Goal: Information Seeking & Learning: Learn about a topic

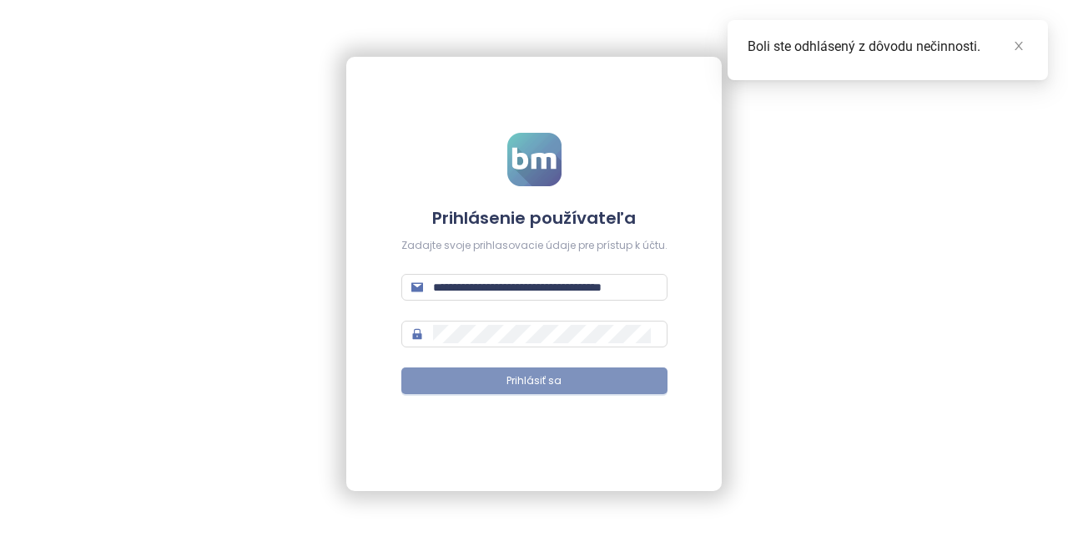
click at [548, 381] on span "Prihlásiť sa" at bounding box center [534, 381] width 55 height 16
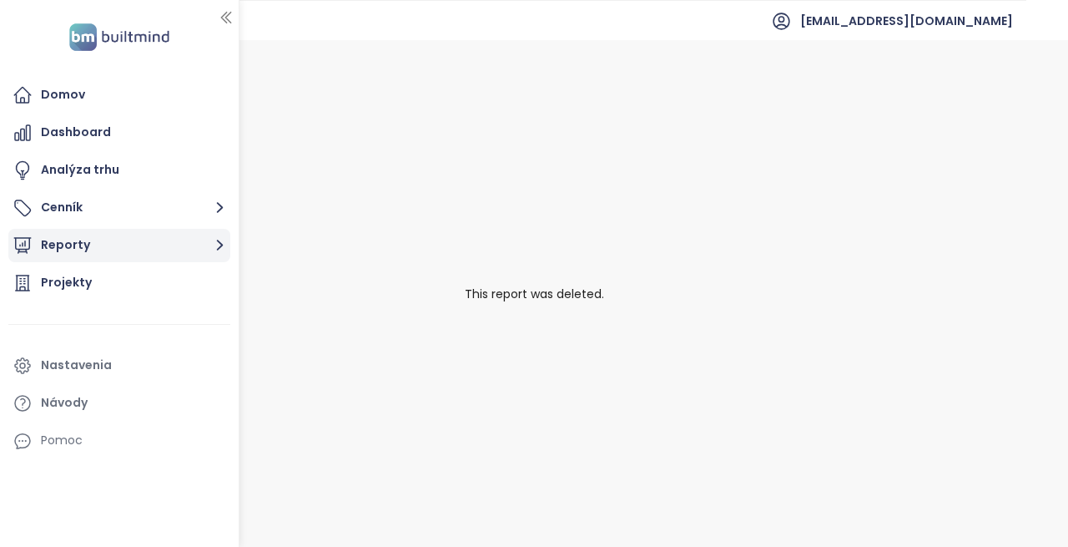
click at [127, 260] on button "Reporty" at bounding box center [119, 245] width 222 height 33
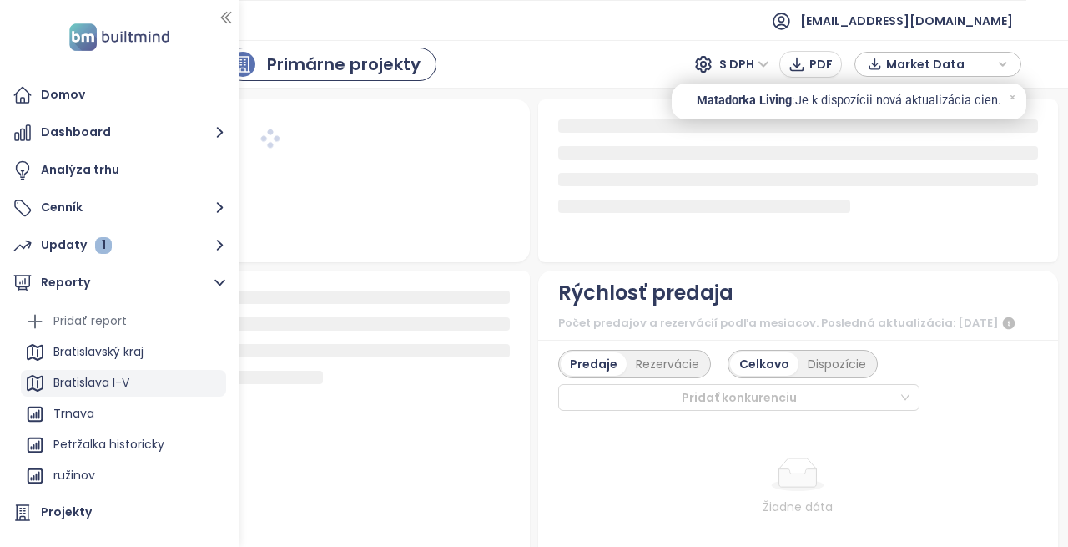
click at [97, 381] on div "Bratislava I-V" at bounding box center [91, 382] width 76 height 21
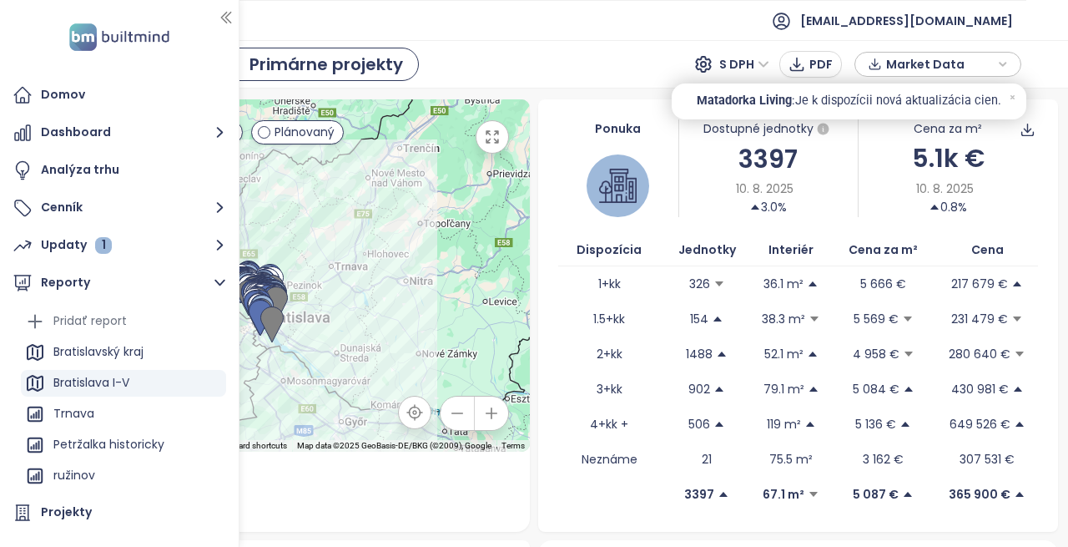
click at [1041, 182] on div "Ponuka Dostupné jednotky 3397 10. 8. 2025 3.0% Cena za m² 5.1k € 10. 8. 2025 0.…" at bounding box center [798, 315] width 520 height 432
click at [225, 22] on icon "button" at bounding box center [225, 18] width 9 height 11
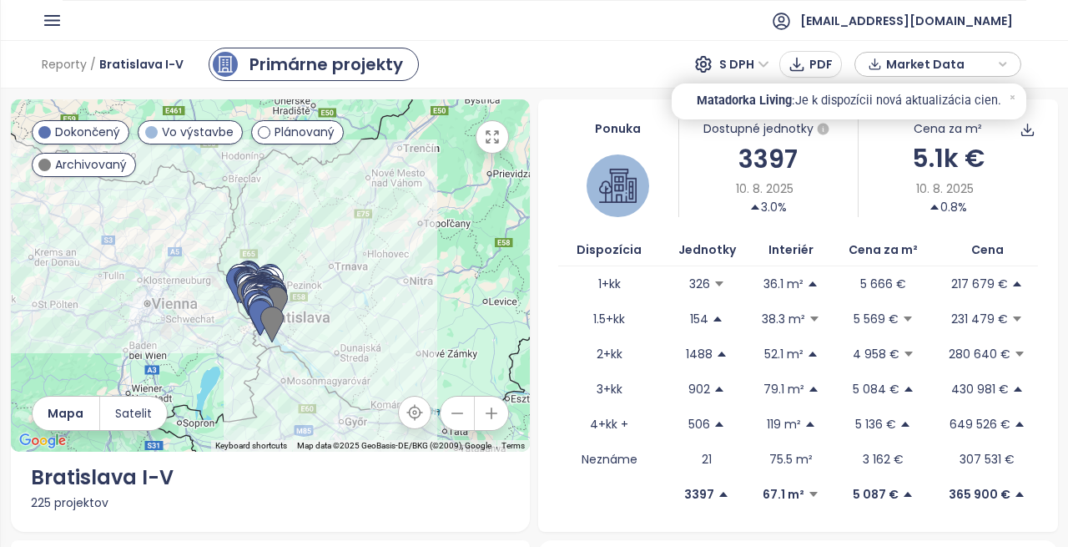
click at [1052, 538] on div "To navigate the map with touch gestures double-tap and hold your finger on the …" at bounding box center [534, 317] width 1068 height 458
click at [1010, 97] on icon at bounding box center [1012, 97] width 11 height 11
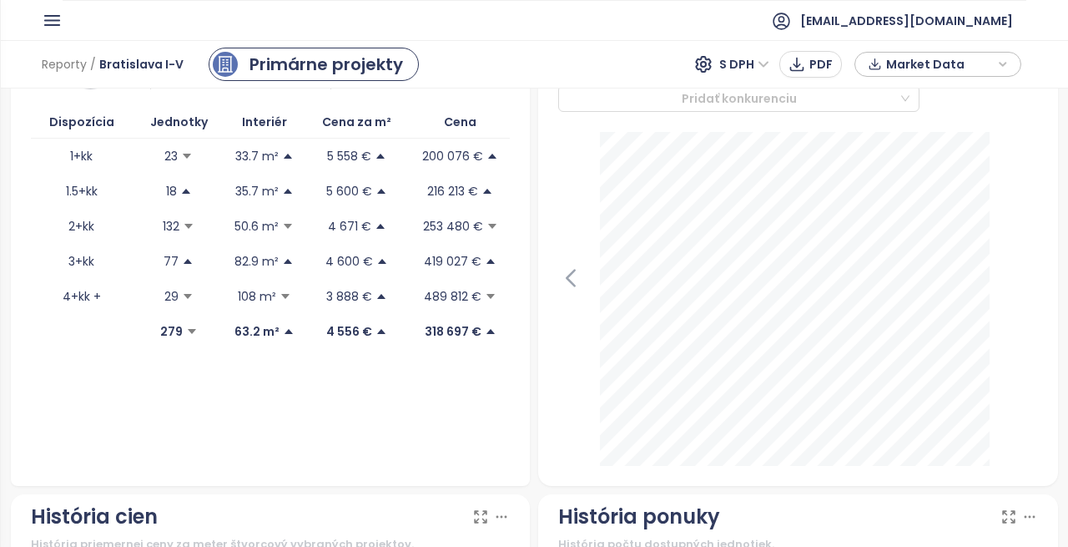
scroll to position [567, 0]
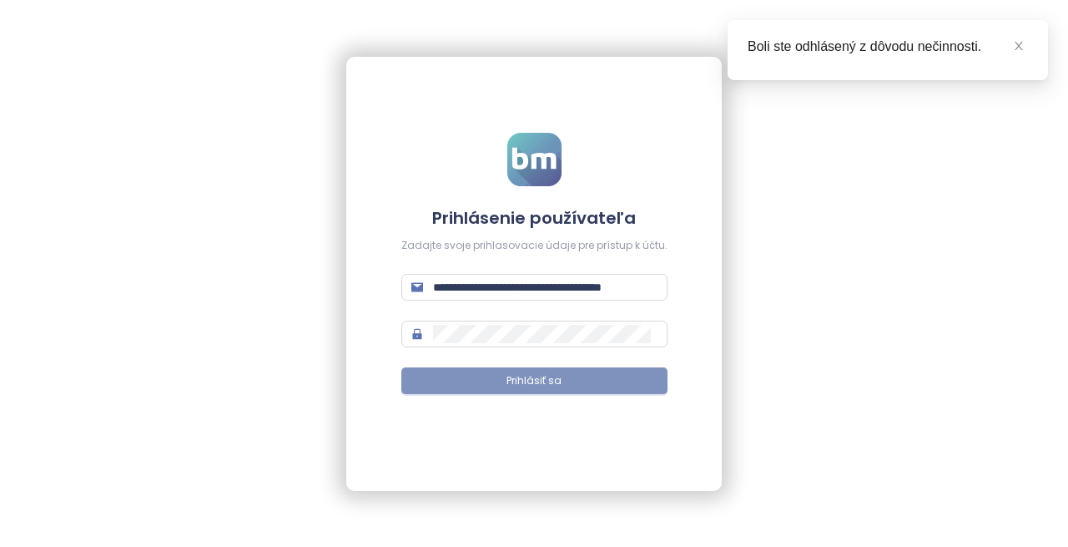
click at [554, 380] on span "Prihlásiť sa" at bounding box center [534, 381] width 55 height 16
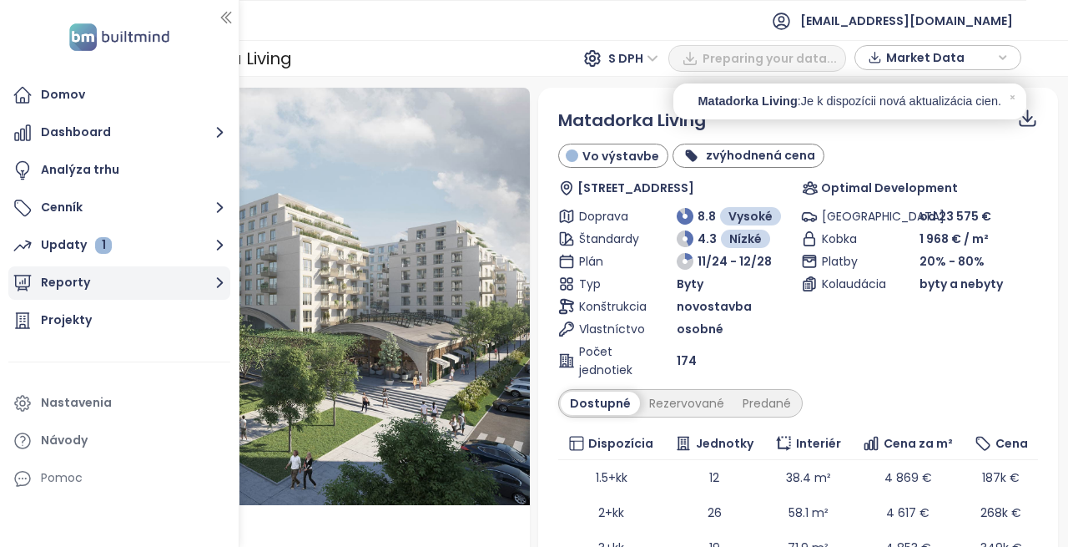
click at [196, 280] on button "Reporty" at bounding box center [119, 282] width 222 height 33
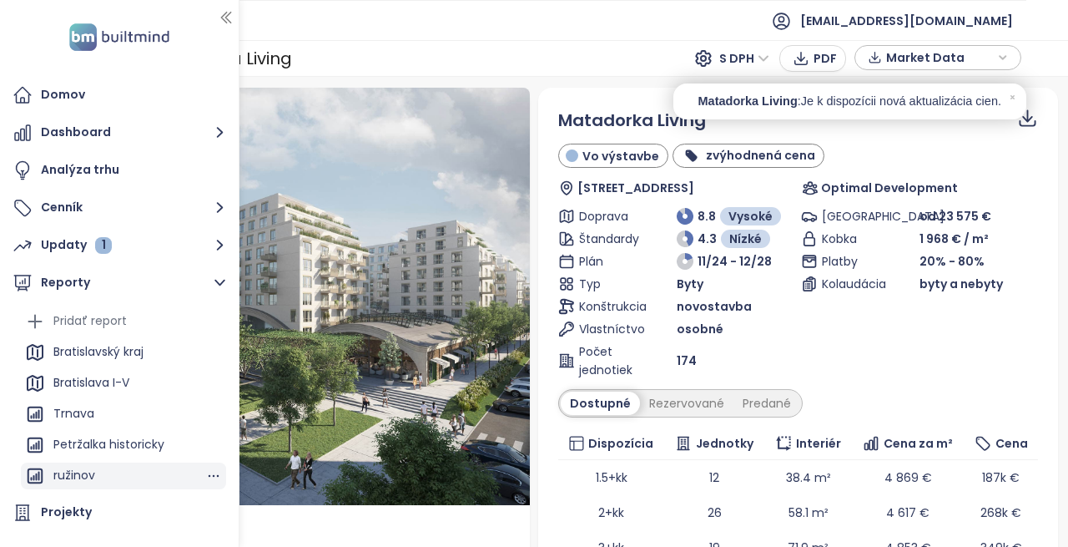
click at [103, 476] on div "ružinov" at bounding box center [123, 475] width 205 height 27
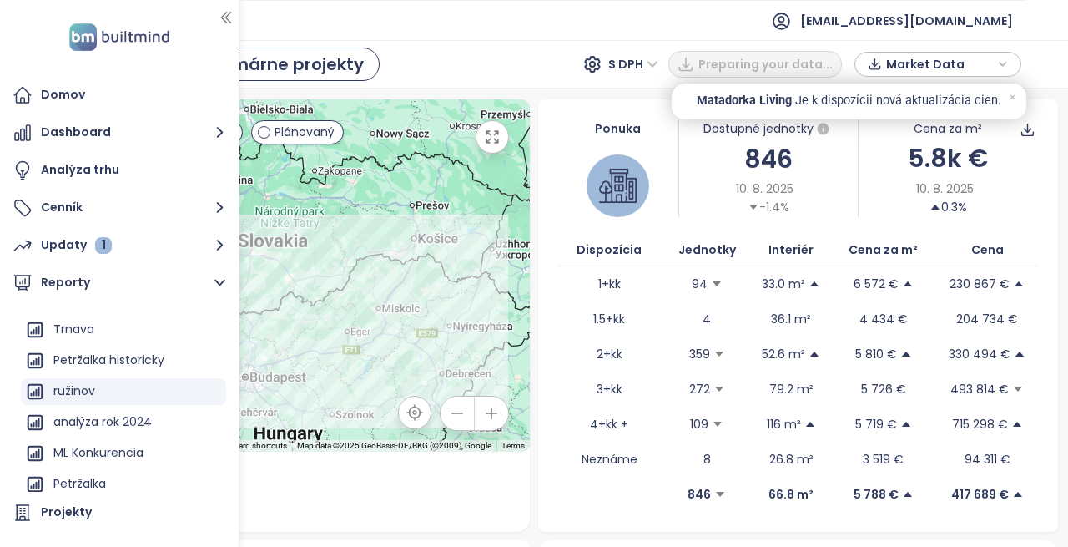
scroll to position [100, 0]
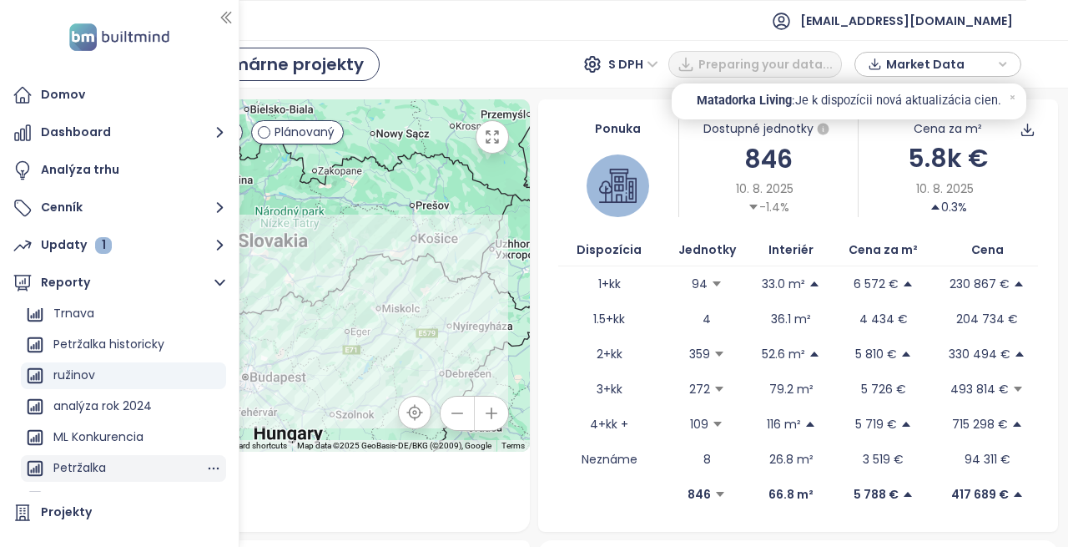
click at [85, 473] on div "Petržalka" at bounding box center [79, 467] width 53 height 21
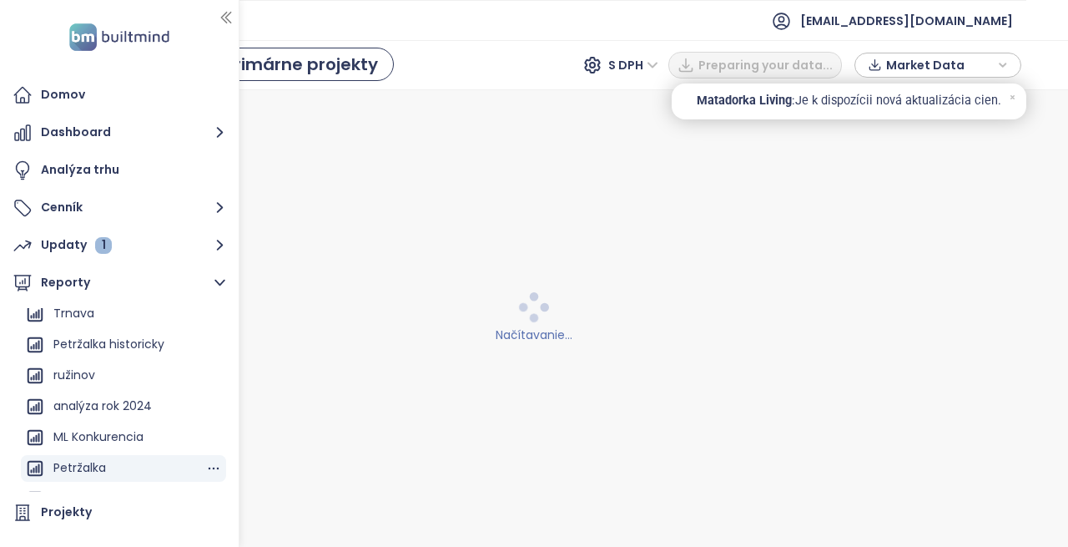
click at [85, 473] on div "Petržalka" at bounding box center [79, 467] width 53 height 21
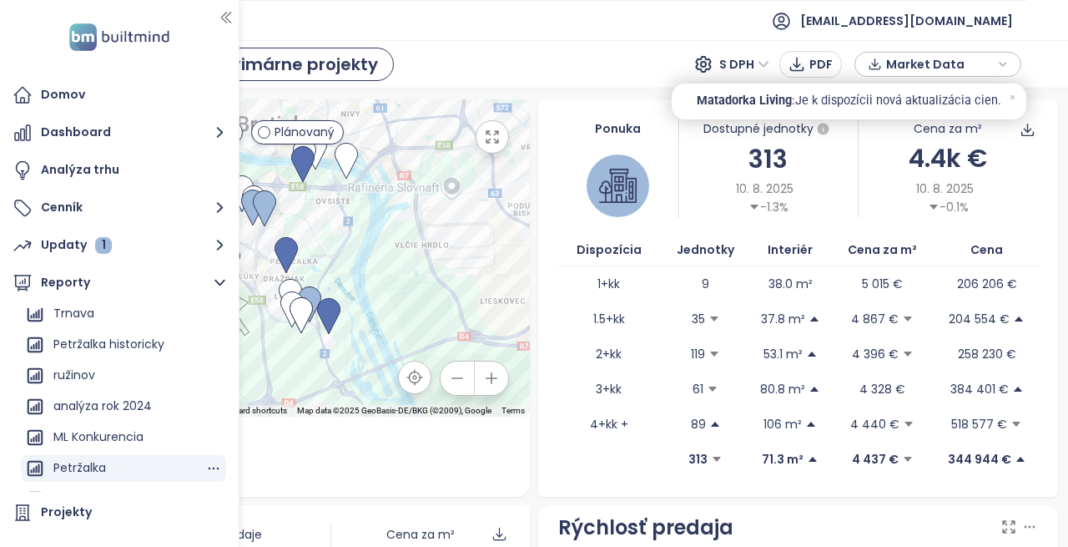
click at [141, 463] on div "Petržalka" at bounding box center [123, 468] width 205 height 27
click at [82, 467] on div "Petržalka" at bounding box center [79, 467] width 53 height 21
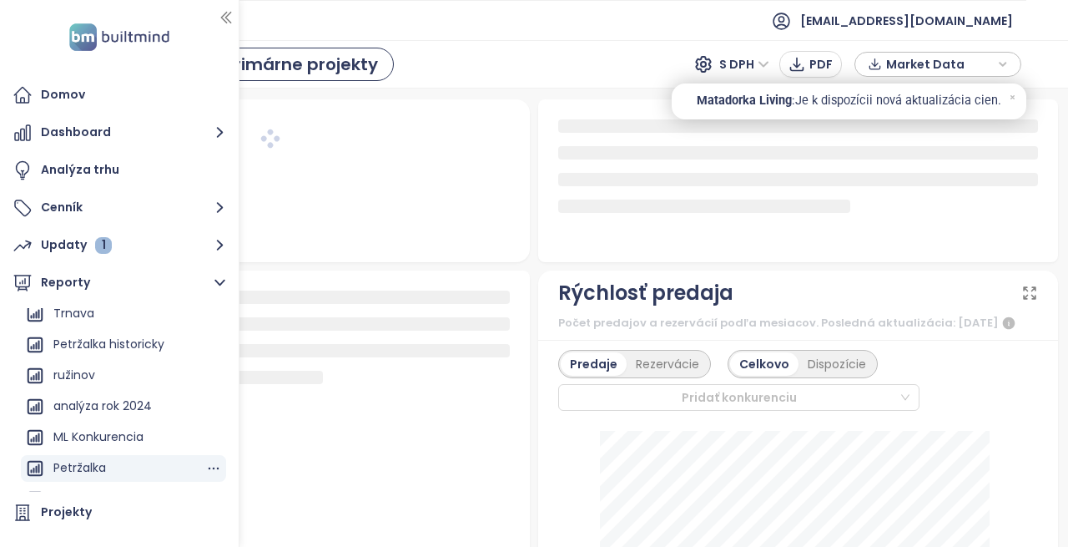
click at [82, 467] on div "Petržalka" at bounding box center [79, 467] width 53 height 21
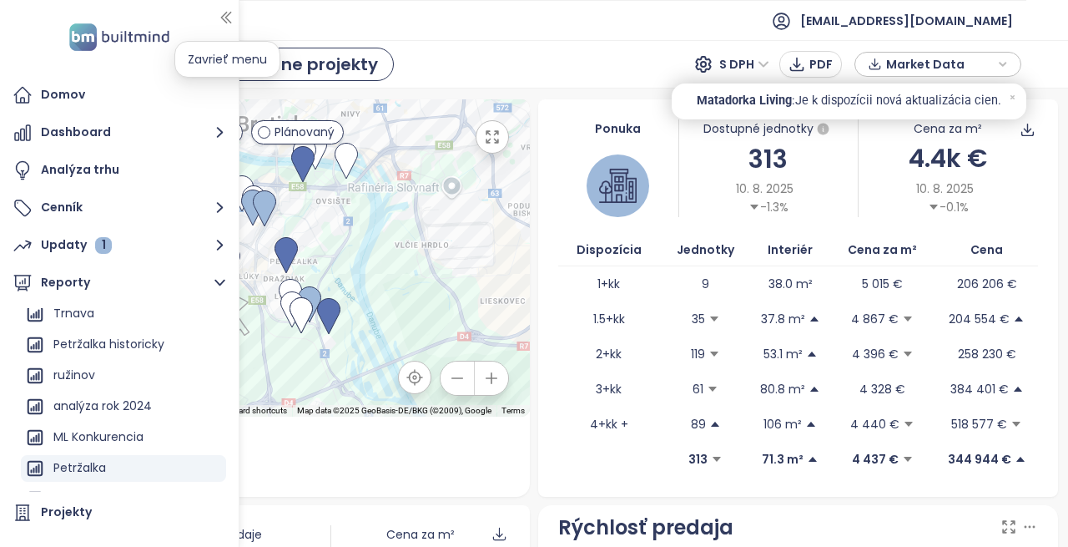
click at [225, 21] on icon "button" at bounding box center [225, 18] width 9 height 11
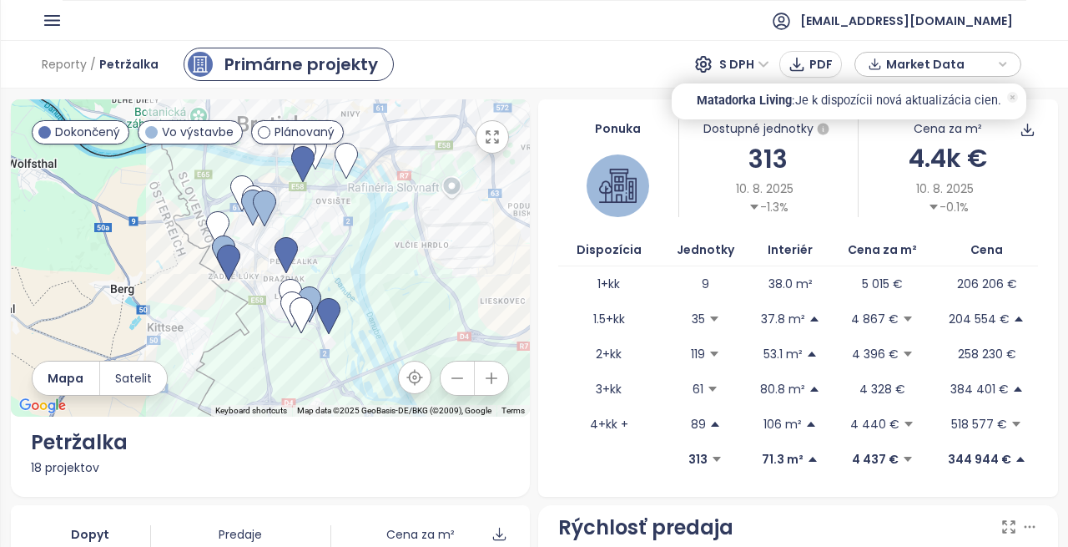
click at [1016, 98] on icon at bounding box center [1012, 97] width 11 height 11
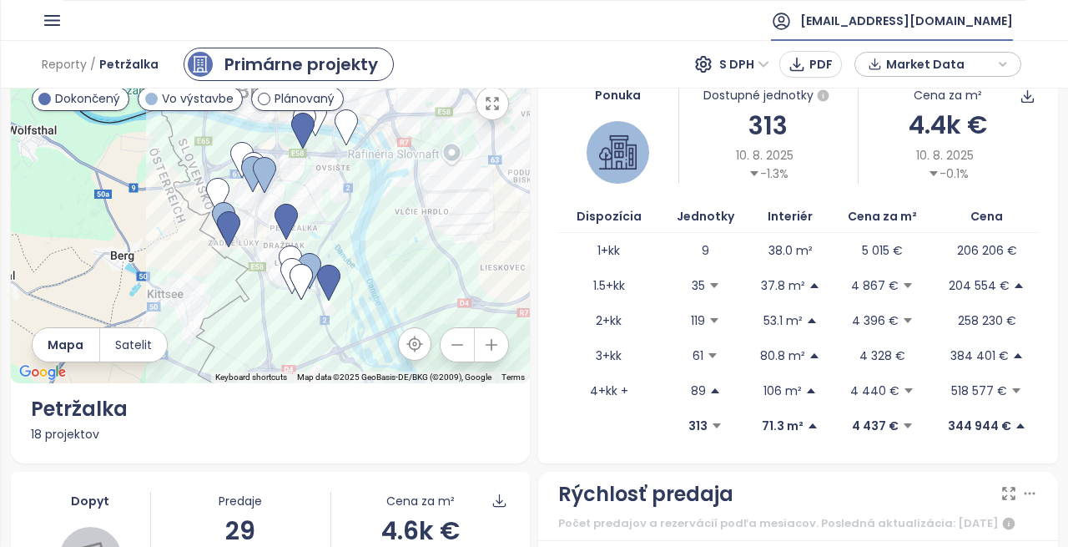
scroll to position [0, 0]
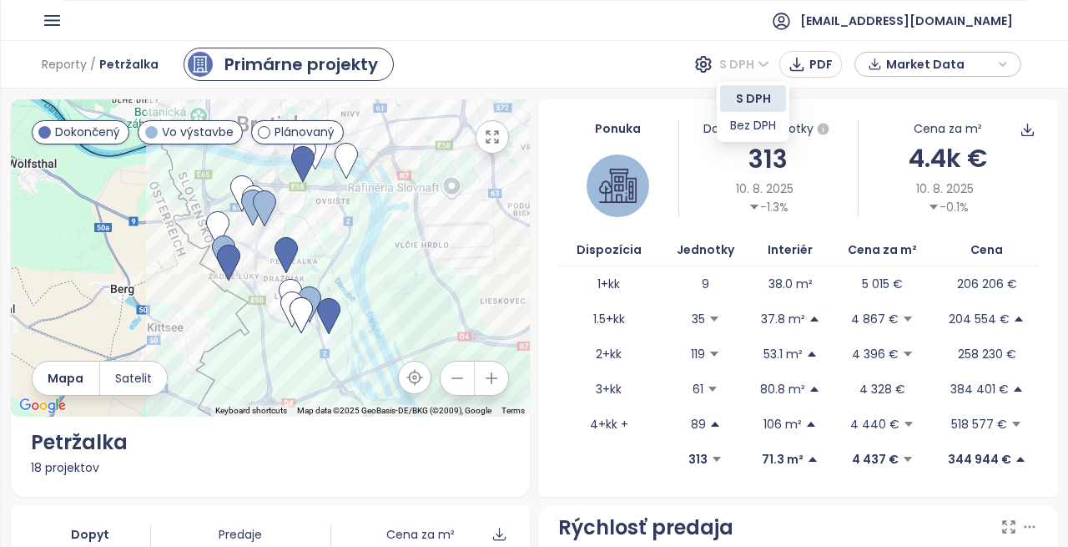
click at [767, 63] on span "S DPH" at bounding box center [744, 64] width 50 height 25
click at [736, 129] on div "Bez DPH" at bounding box center [753, 125] width 46 height 18
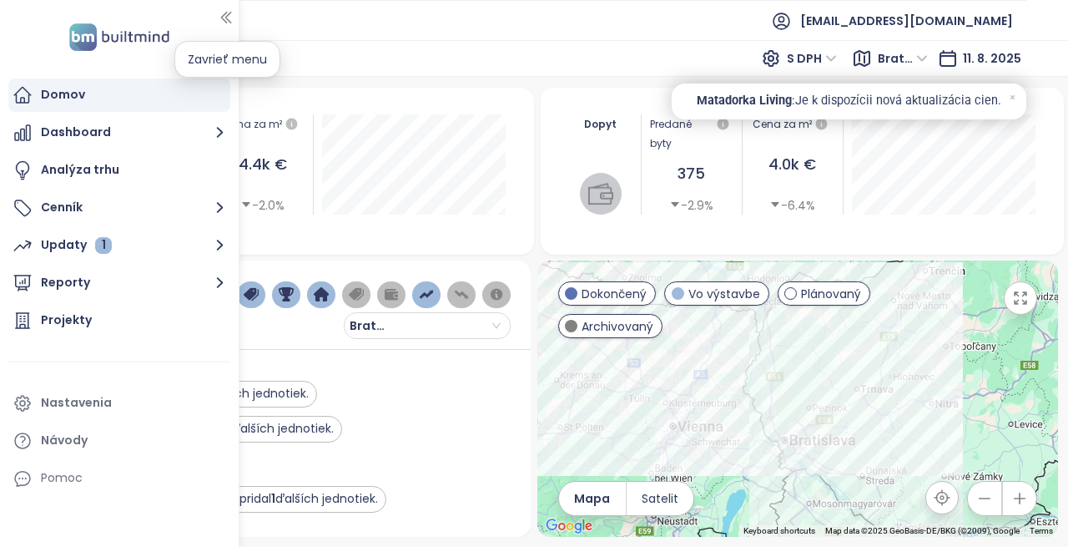
click at [225, 16] on icon "button" at bounding box center [226, 17] width 17 height 17
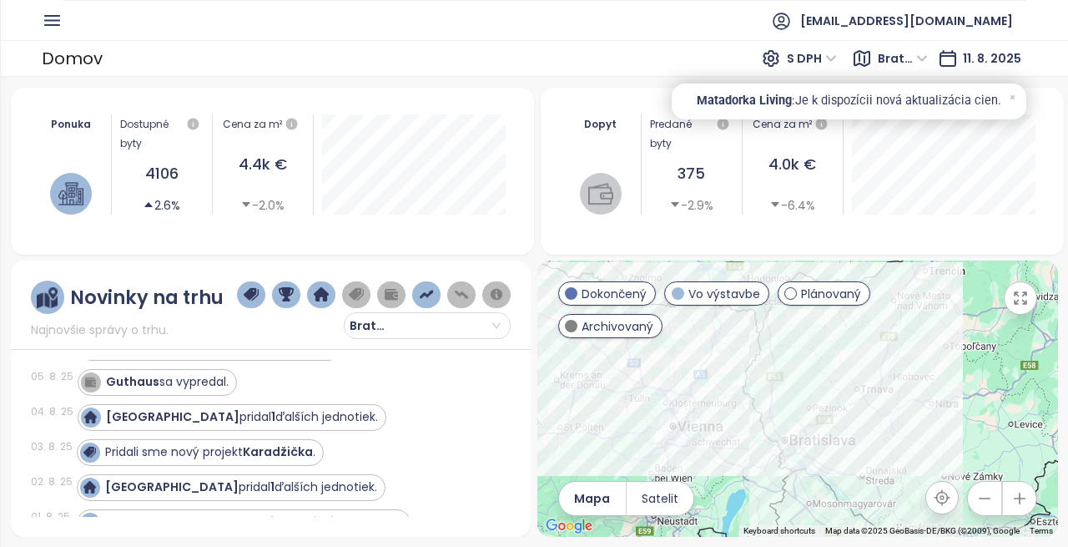
scroll to position [67, 0]
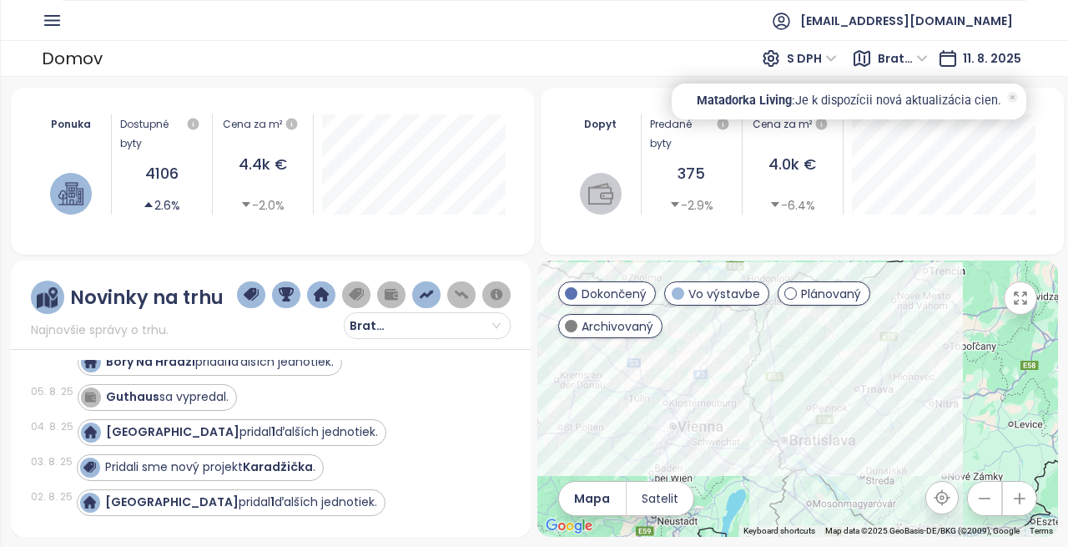
click at [1013, 99] on icon at bounding box center [1012, 97] width 11 height 11
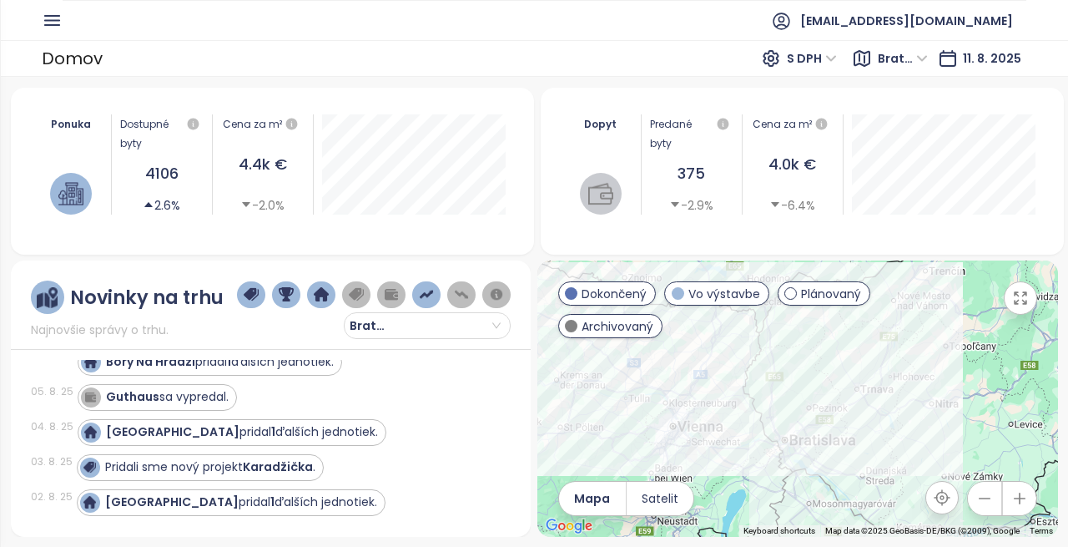
click at [556, 158] on div "Dopyt Predané byty 375 -2.9% Cena za m² 4.0k € -6.4% 1. januára 2025 Predané je…" at bounding box center [803, 171] width 524 height 167
click at [1062, 525] on div "Ponuka Dostupné byty 4106 2.6% Cena za m² 4.4k € -2.0% máj 2025 Dostupné jednot…" at bounding box center [534, 312] width 1068 height 470
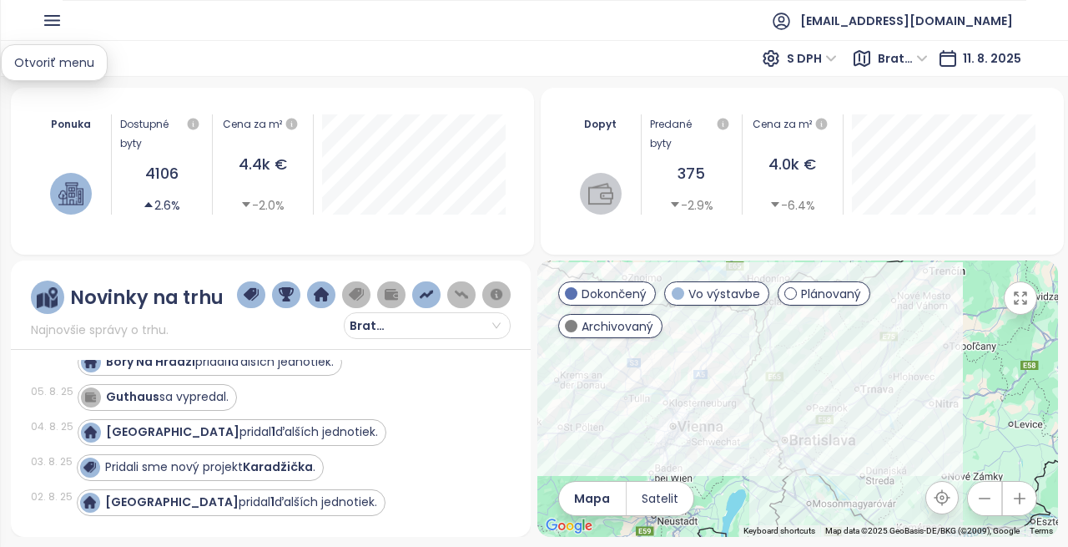
click at [59, 22] on icon "button" at bounding box center [52, 20] width 21 height 21
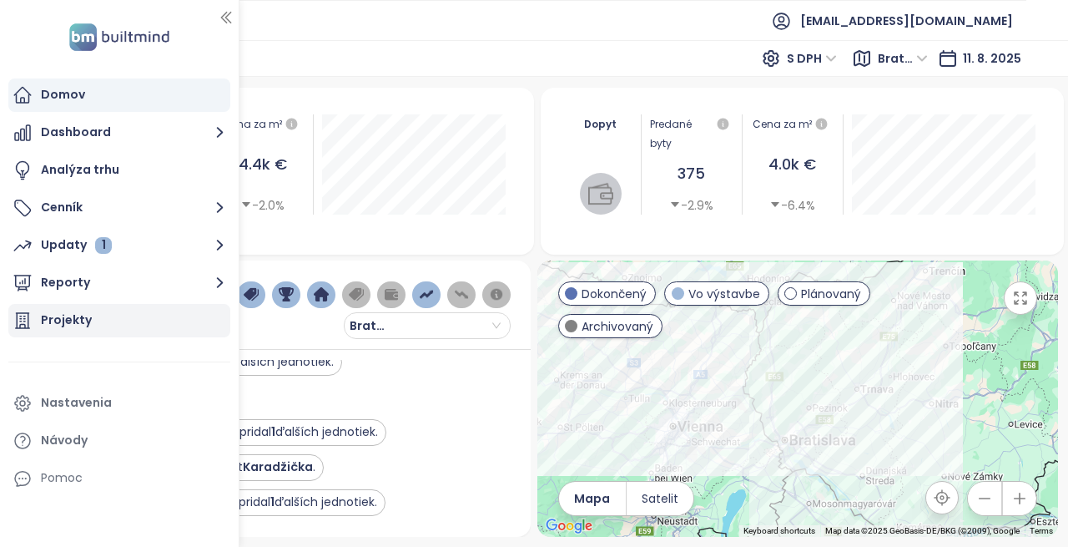
click at [65, 321] on div "Projekty" at bounding box center [66, 320] width 51 height 21
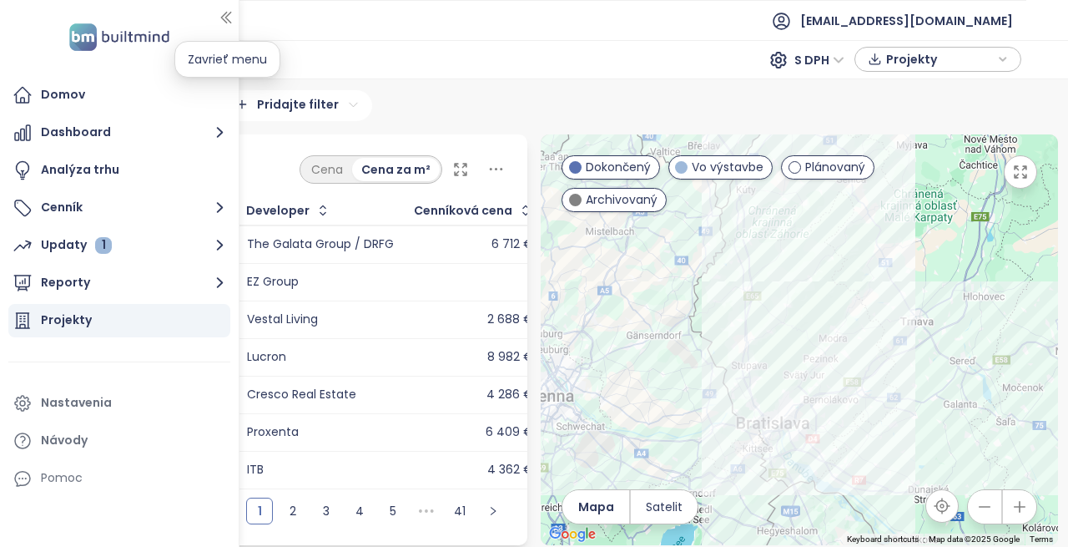
click at [230, 11] on icon "button" at bounding box center [226, 17] width 17 height 17
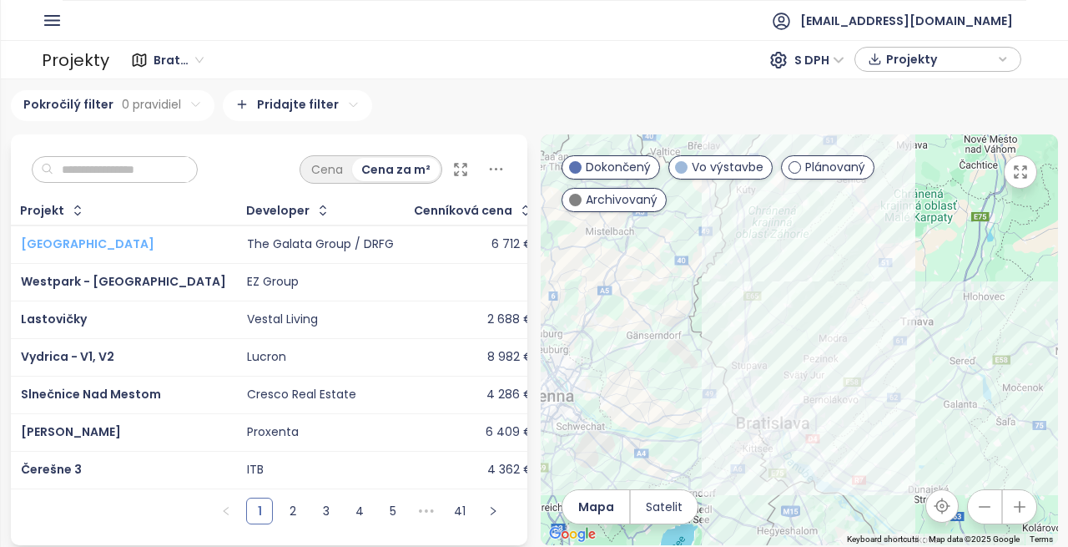
click at [58, 236] on span "Ister Tower" at bounding box center [88, 243] width 134 height 17
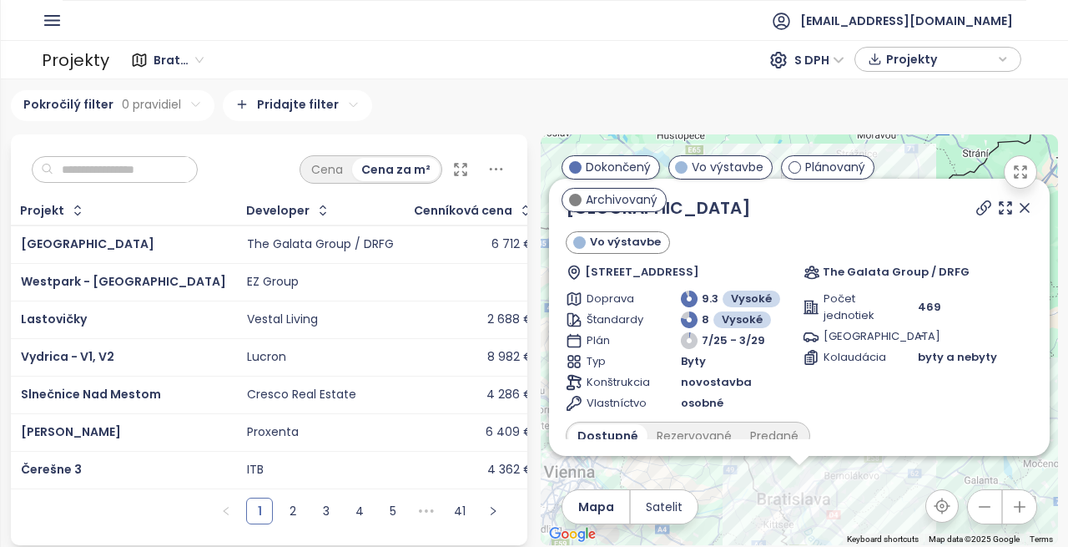
click at [492, 173] on icon at bounding box center [496, 169] width 21 height 21
click at [103, 164] on input "text" at bounding box center [120, 169] width 135 height 25
click at [462, 522] on link "41" at bounding box center [459, 510] width 25 height 25
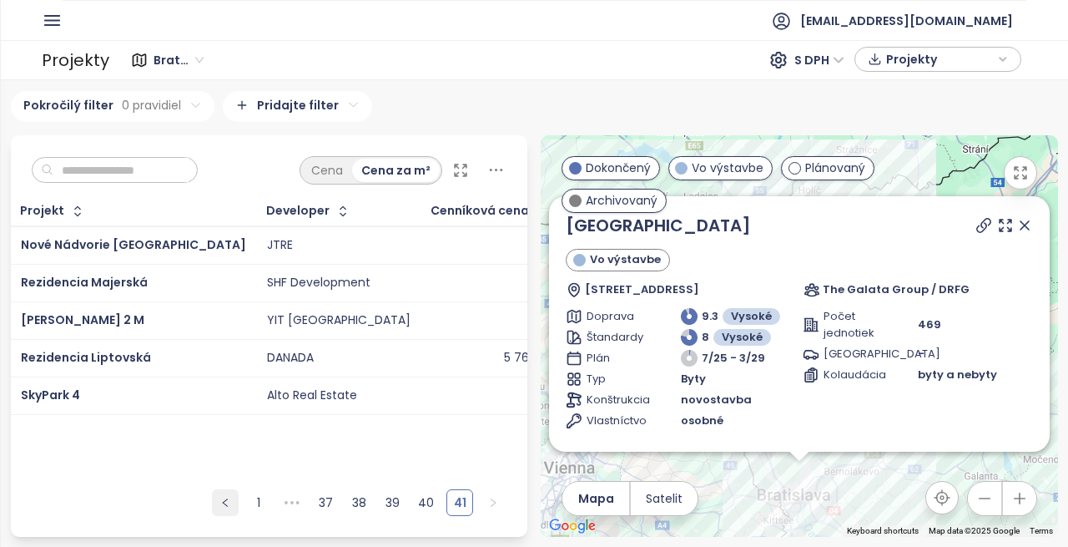
click at [230, 507] on button "button" at bounding box center [225, 502] width 27 height 27
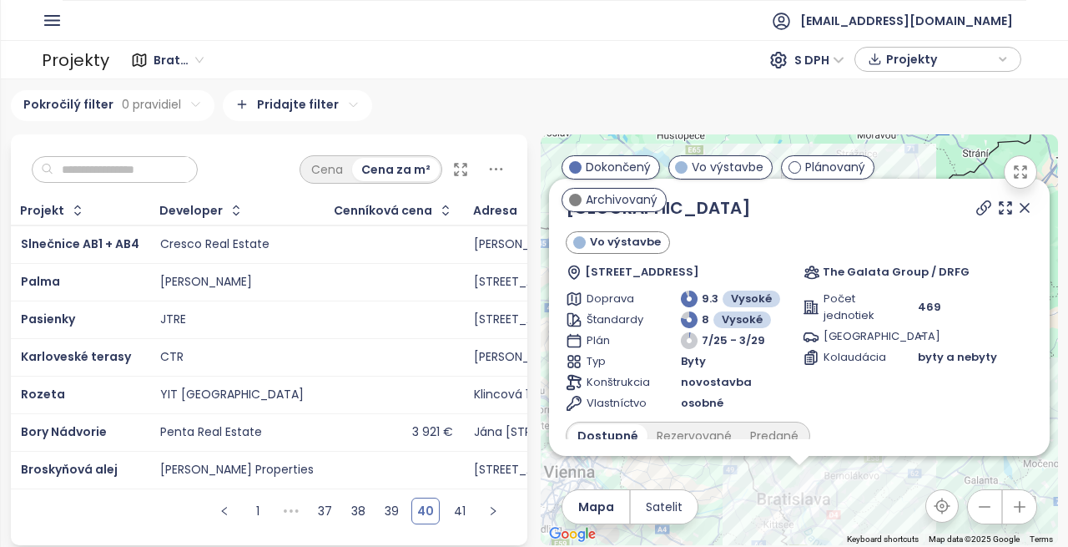
click at [84, 52] on div "Projekty" at bounding box center [76, 59] width 68 height 33
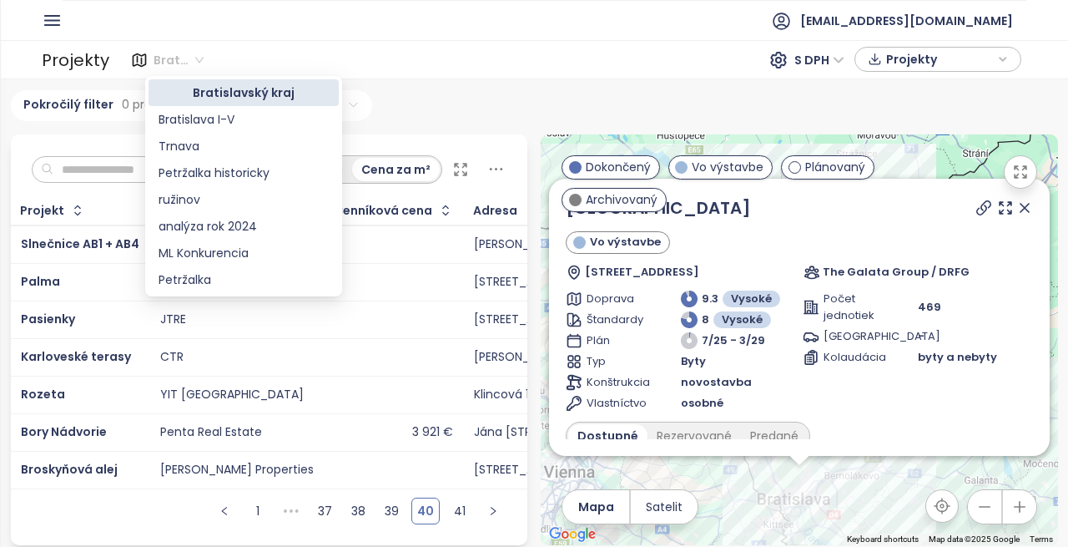
click at [194, 53] on span "Bratislavský kraj" at bounding box center [179, 60] width 50 height 25
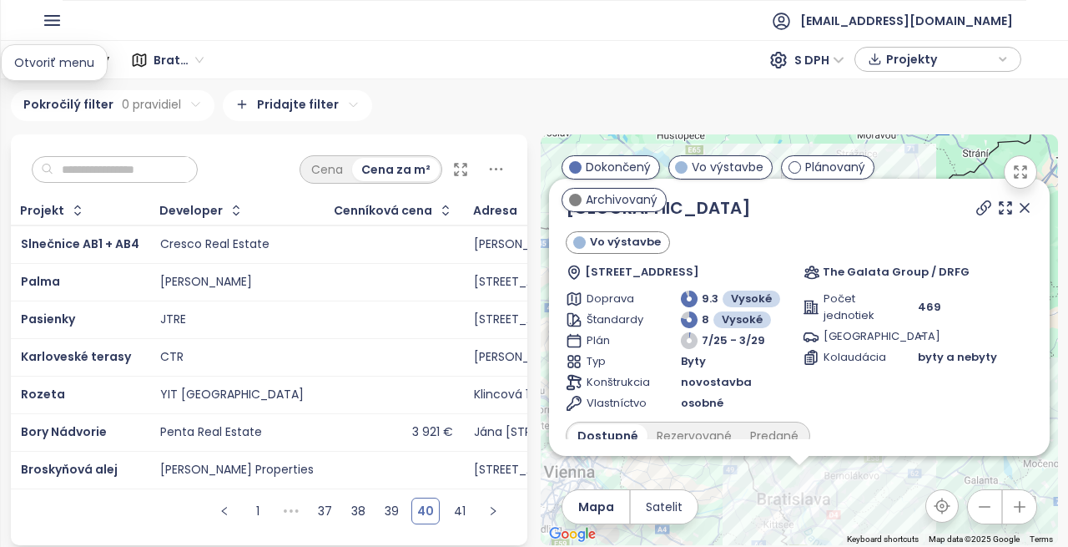
click at [53, 12] on icon "button" at bounding box center [52, 20] width 21 height 21
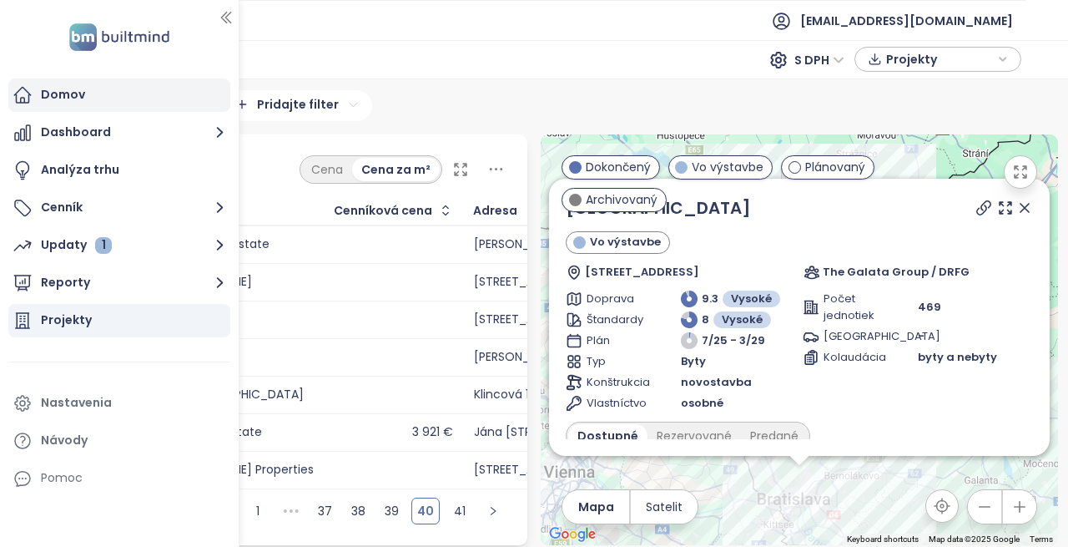
click at [67, 95] on div "Domov" at bounding box center [63, 94] width 44 height 21
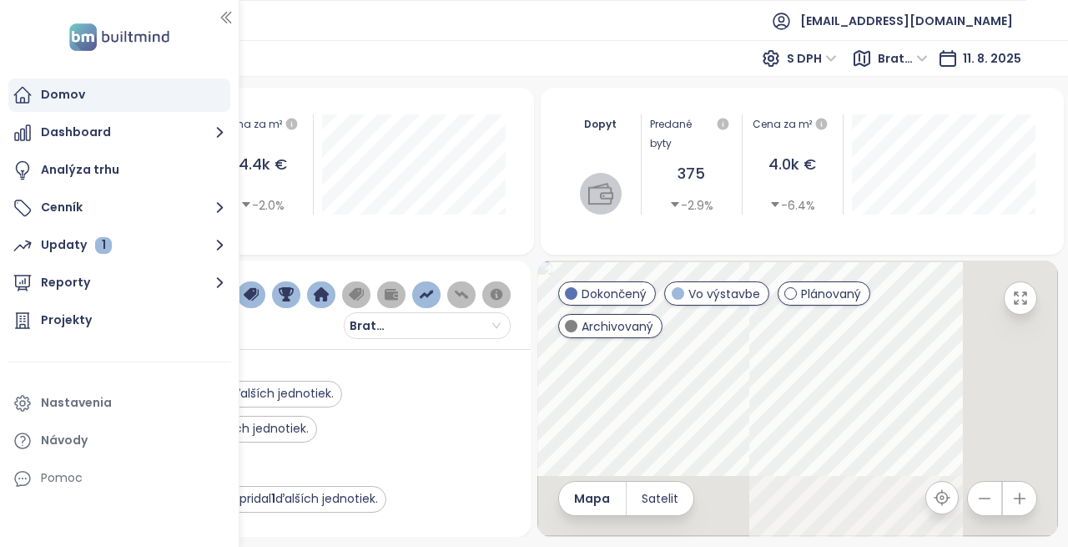
click at [442, 394] on div "Bory Na Hrádzi pridal 1 ďalších jednotiek." at bounding box center [285, 394] width 414 height 27
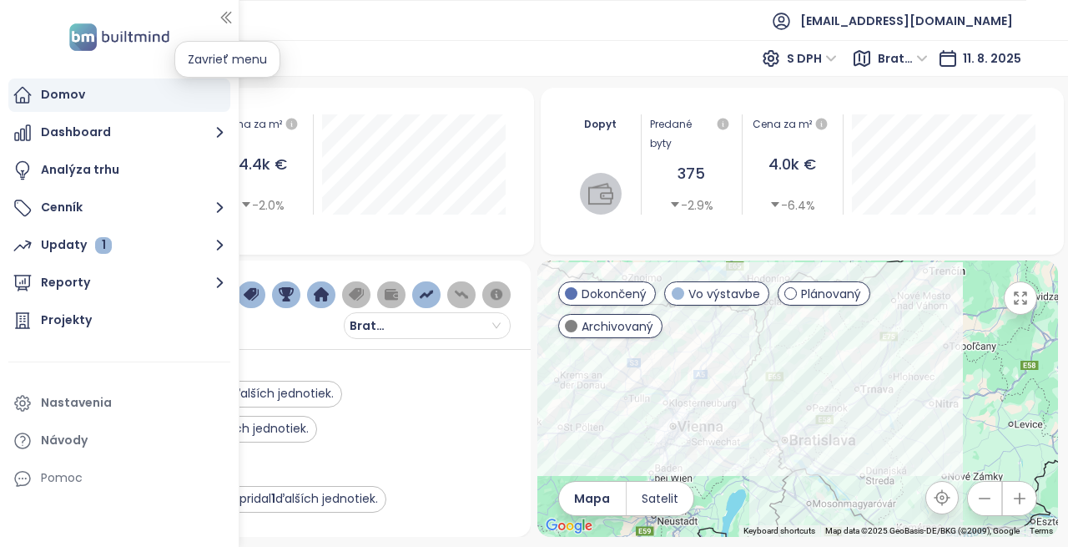
click at [225, 11] on icon "button" at bounding box center [226, 17] width 17 height 17
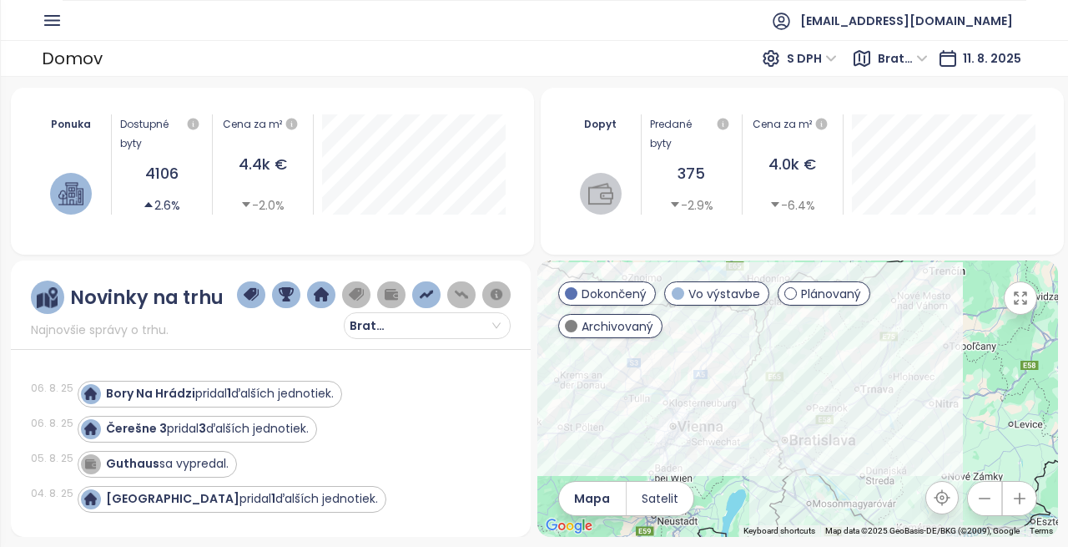
click at [512, 512] on div "Novinky na trhu Najnovšie správy o trhu. Bratislavský kraj 06. 8. 25 Bory Na Hr…" at bounding box center [271, 398] width 521 height 276
click at [1022, 295] on icon "button" at bounding box center [1021, 298] width 12 height 12
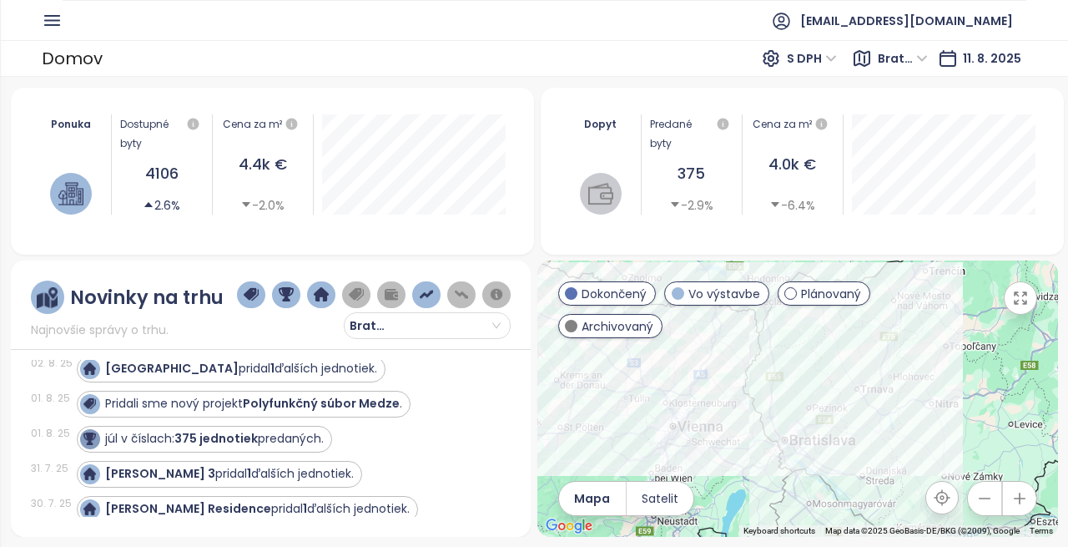
scroll to position [234, 0]
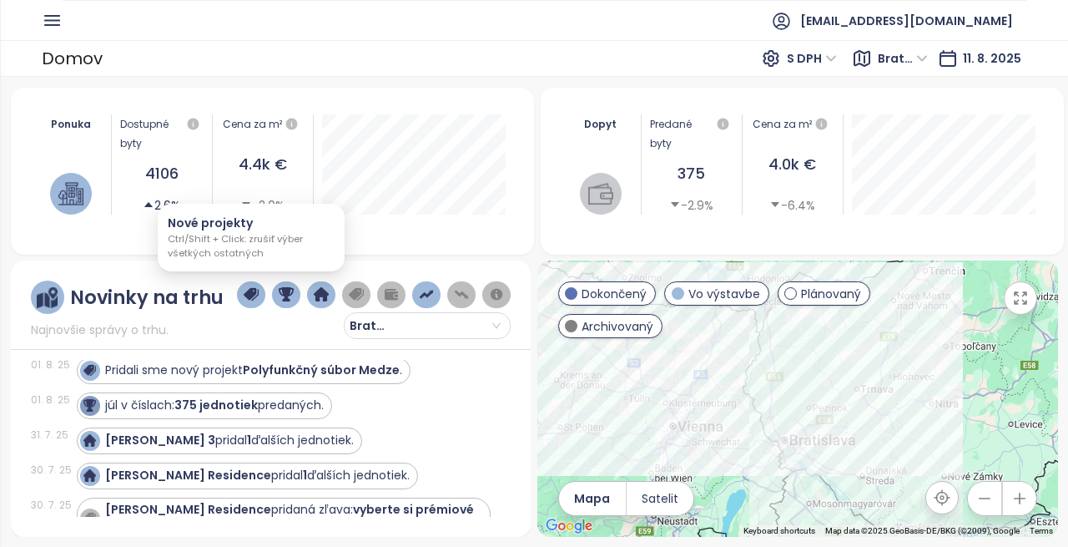
click at [250, 297] on img "button" at bounding box center [251, 294] width 15 height 15
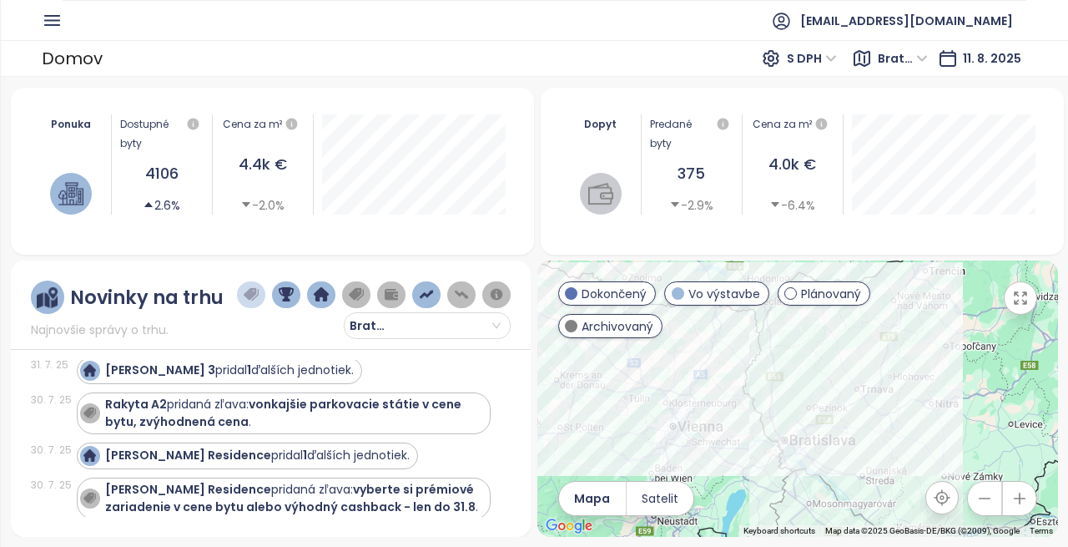
click at [250, 297] on img "button" at bounding box center [251, 294] width 15 height 15
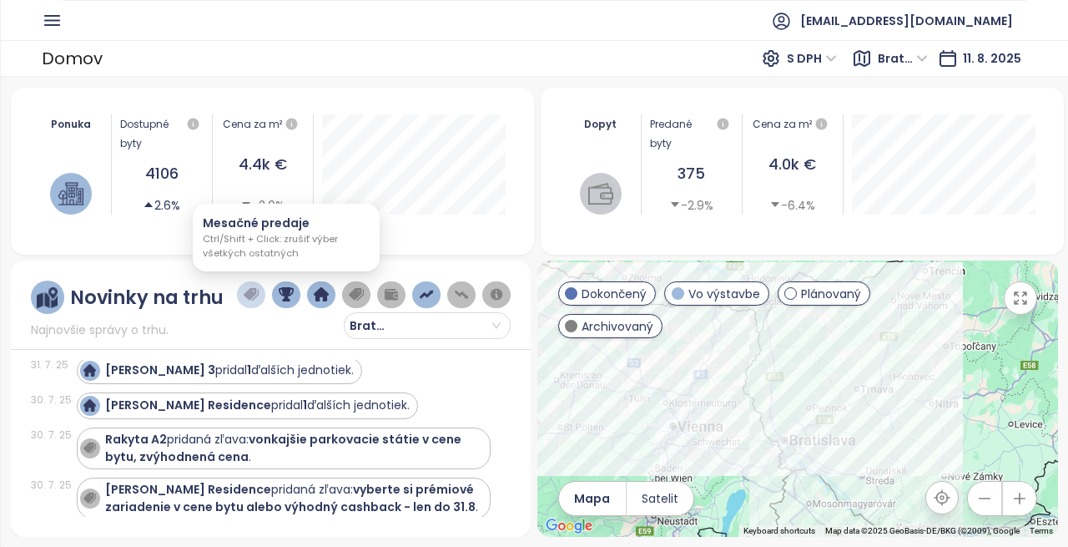
click at [281, 290] on img "button" at bounding box center [286, 294] width 15 height 15
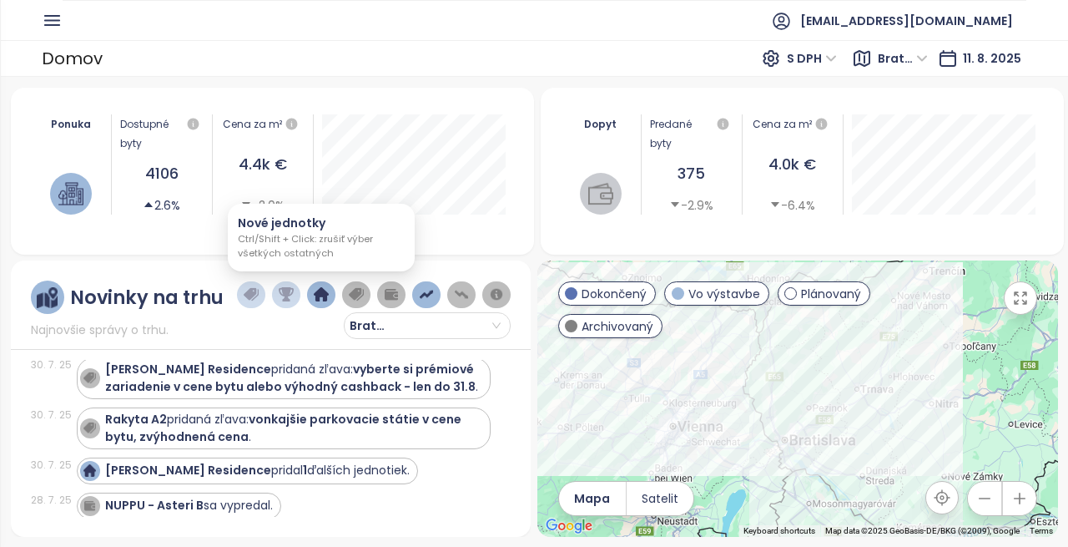
click at [321, 291] on img "button" at bounding box center [321, 294] width 15 height 15
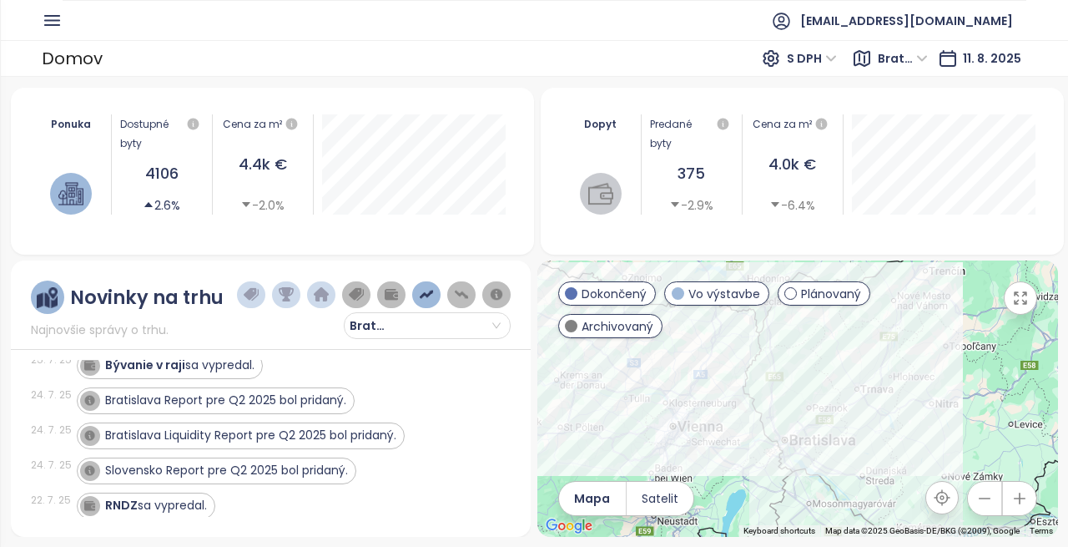
scroll to position [264, 0]
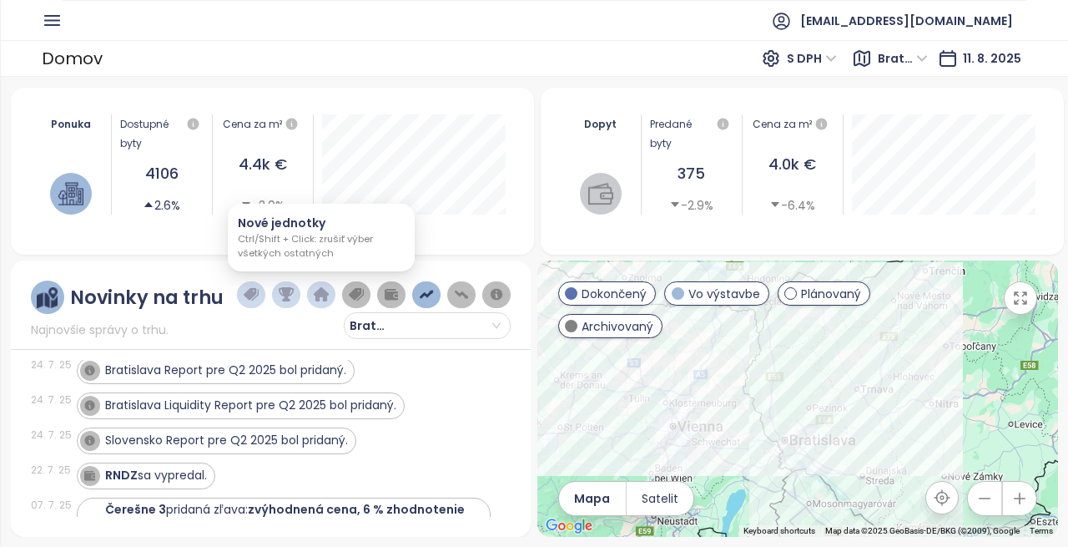
click at [321, 291] on img "button" at bounding box center [321, 294] width 15 height 15
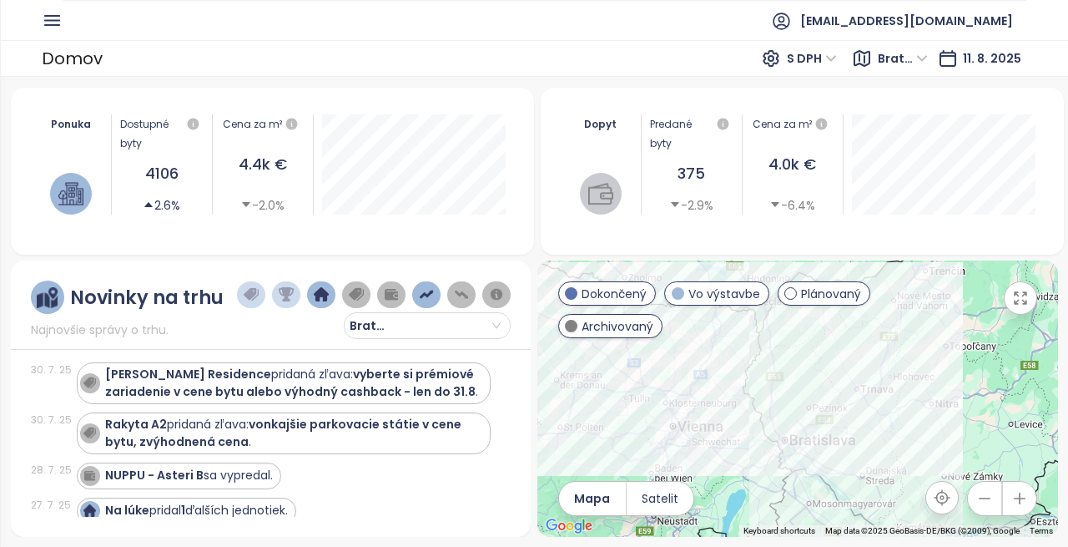
scroll to position [234, 0]
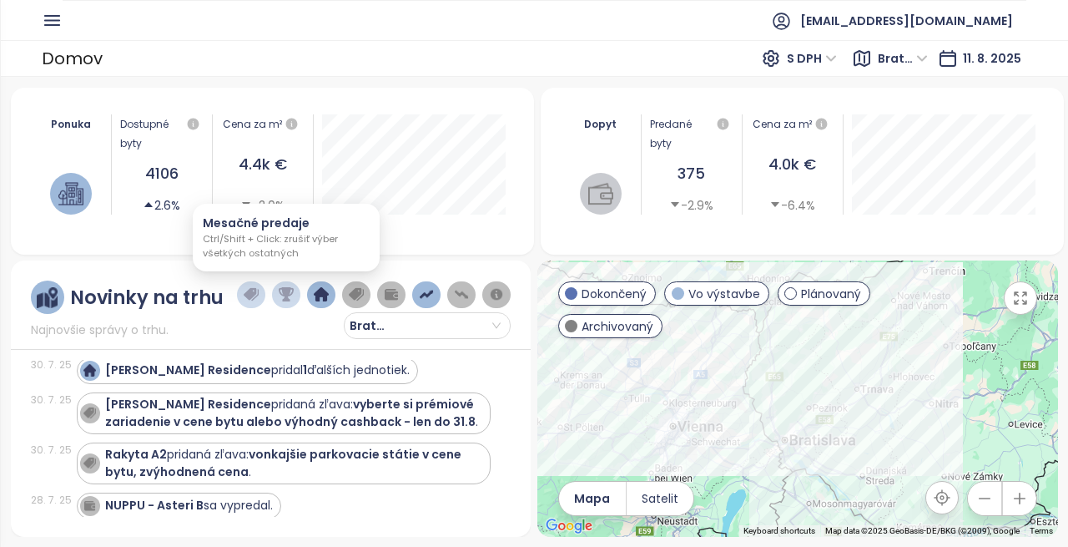
click at [290, 291] on img "button" at bounding box center [286, 294] width 15 height 15
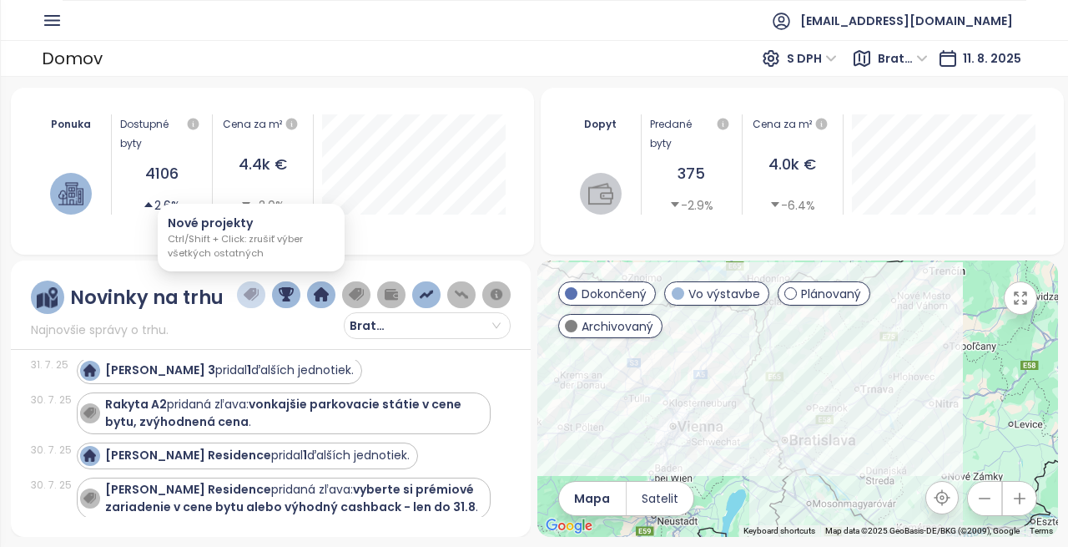
click at [252, 299] on img "button" at bounding box center [251, 294] width 15 height 15
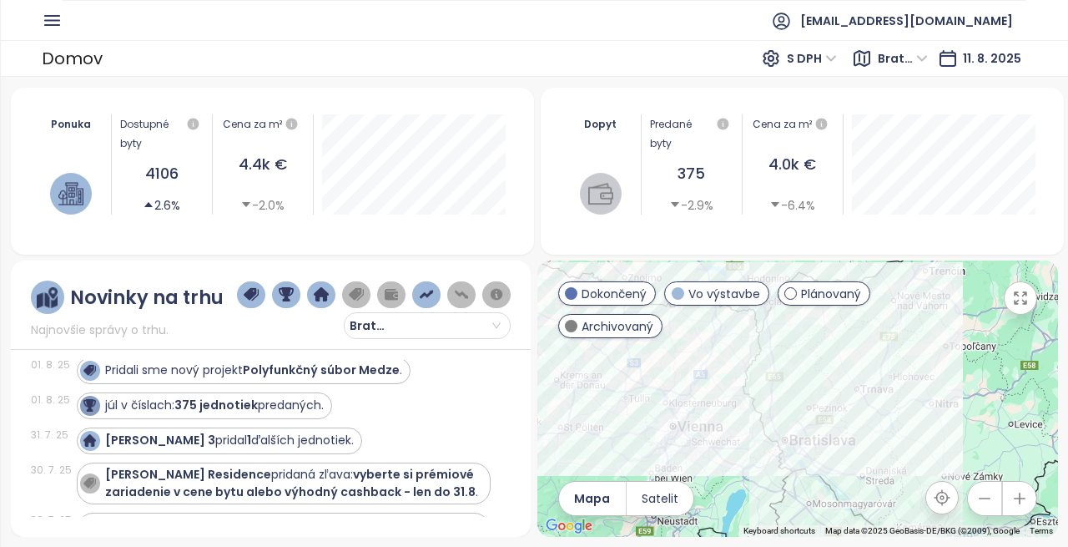
click at [66, 198] on img at bounding box center [70, 193] width 25 height 25
click at [48, 23] on icon "button" at bounding box center [52, 20] width 21 height 21
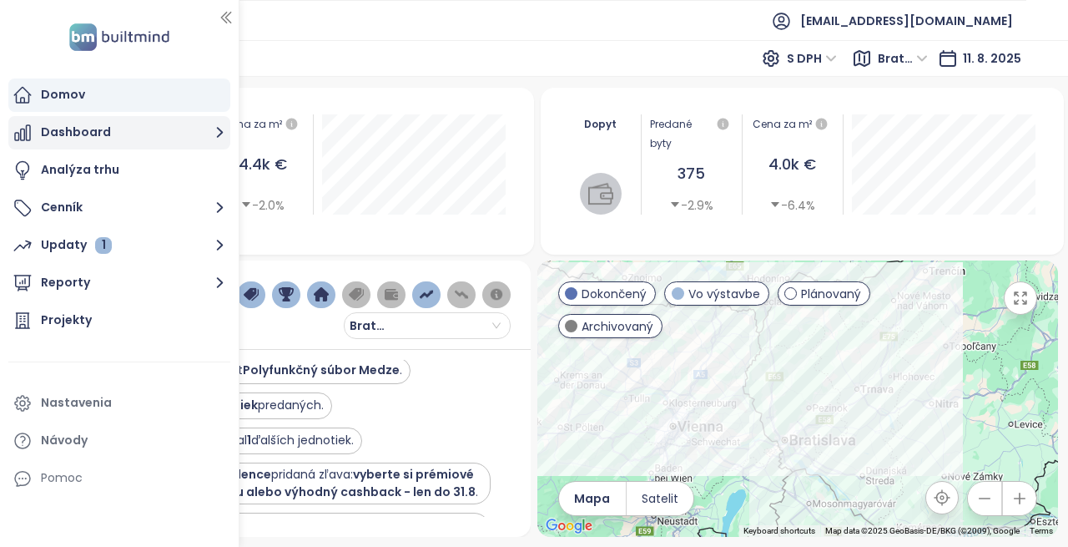
click at [63, 123] on button "Dashboard" at bounding box center [119, 132] width 222 height 33
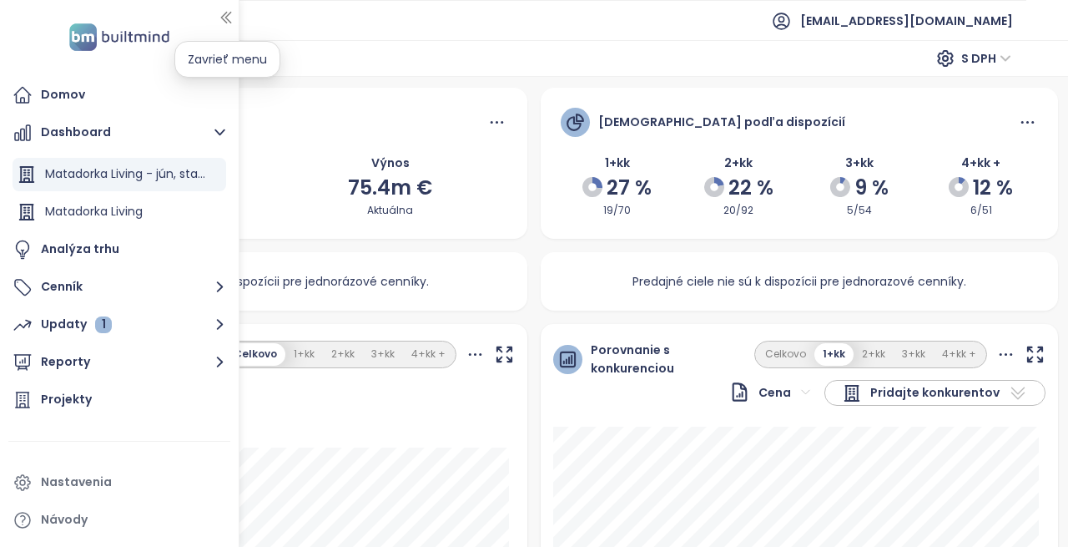
click at [231, 9] on icon "button" at bounding box center [226, 17] width 17 height 17
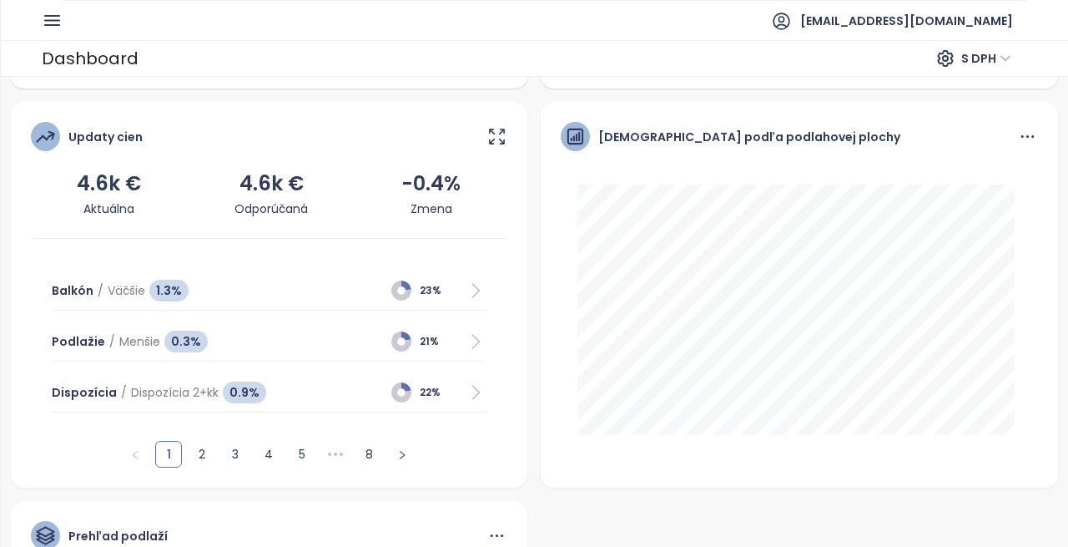
scroll to position [768, 0]
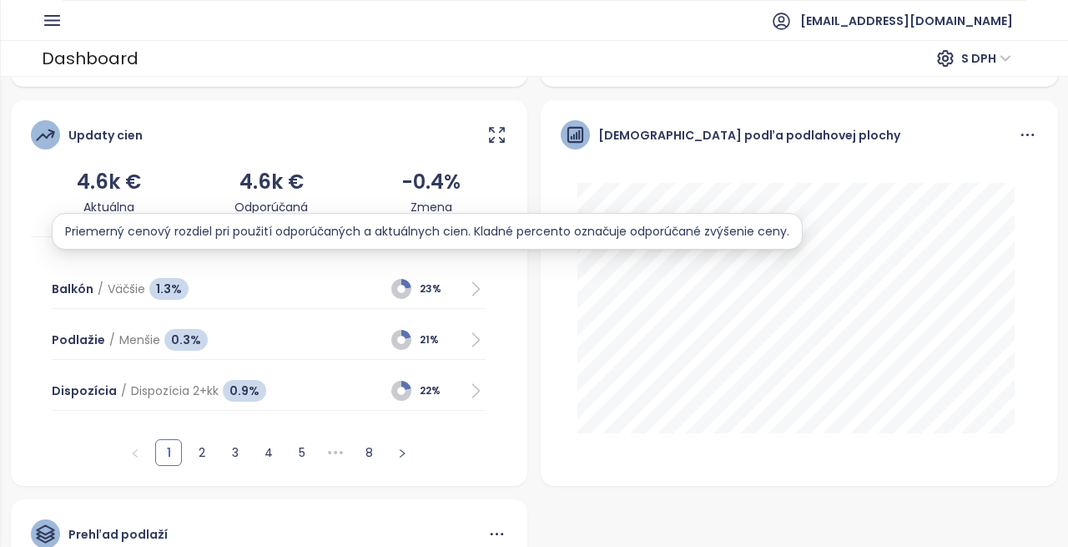
click at [426, 167] on div "-0.4%" at bounding box center [430, 182] width 59 height 32
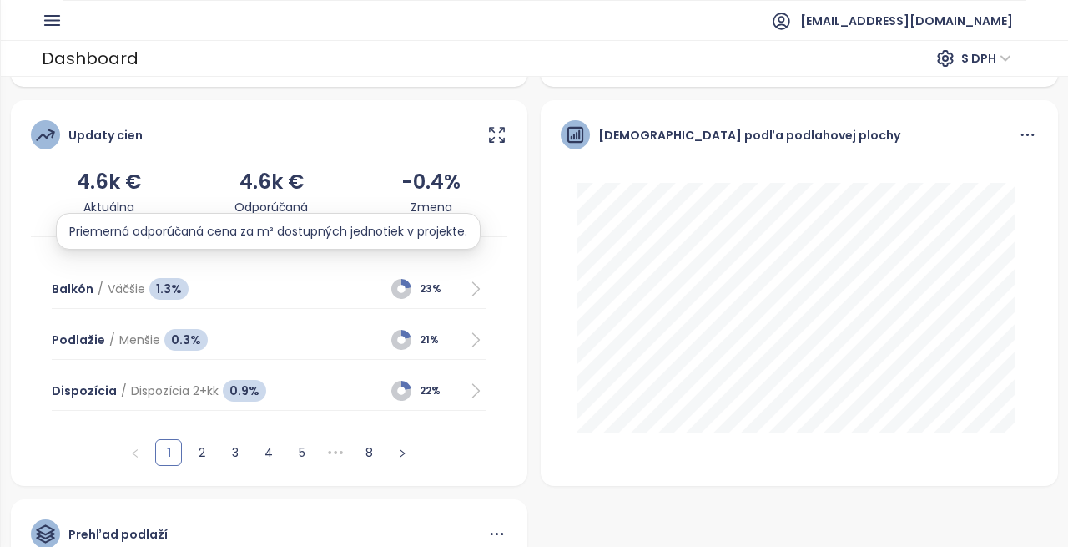
click at [245, 178] on div "4.6k €" at bounding box center [271, 182] width 73 height 32
click at [250, 166] on div "4.6k €" at bounding box center [271, 182] width 73 height 32
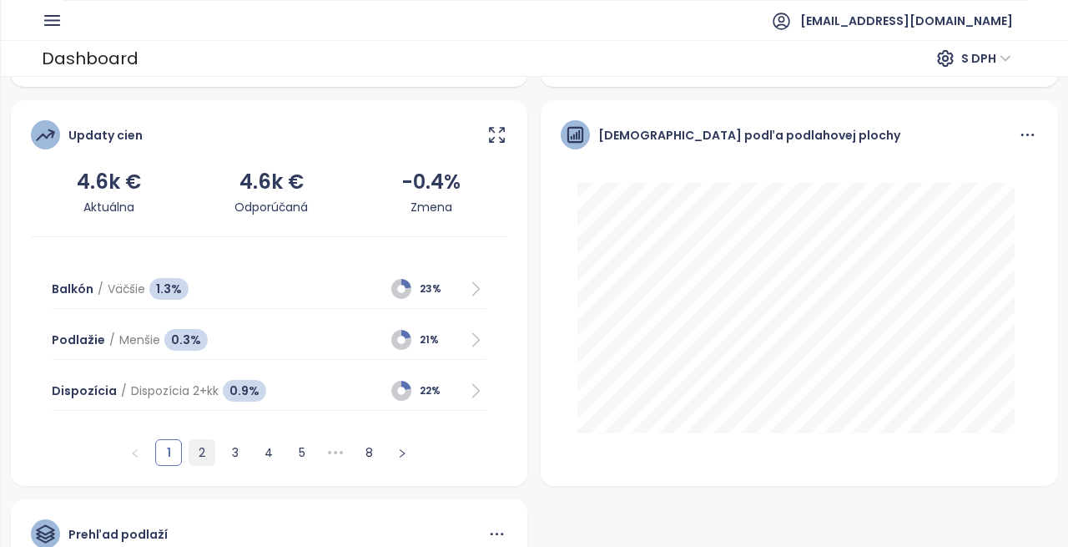
drag, startPoint x: 221, startPoint y: 411, endPoint x: 197, endPoint y: 443, distance: 39.9
click at [197, 443] on div "Balkón / Väčšie 1.3% 23% Podlažie / Menšie 0.3% 21% Dispozícia / Dispozícia 2+k…" at bounding box center [269, 361] width 477 height 209
click at [197, 443] on link "2" at bounding box center [201, 452] width 25 height 25
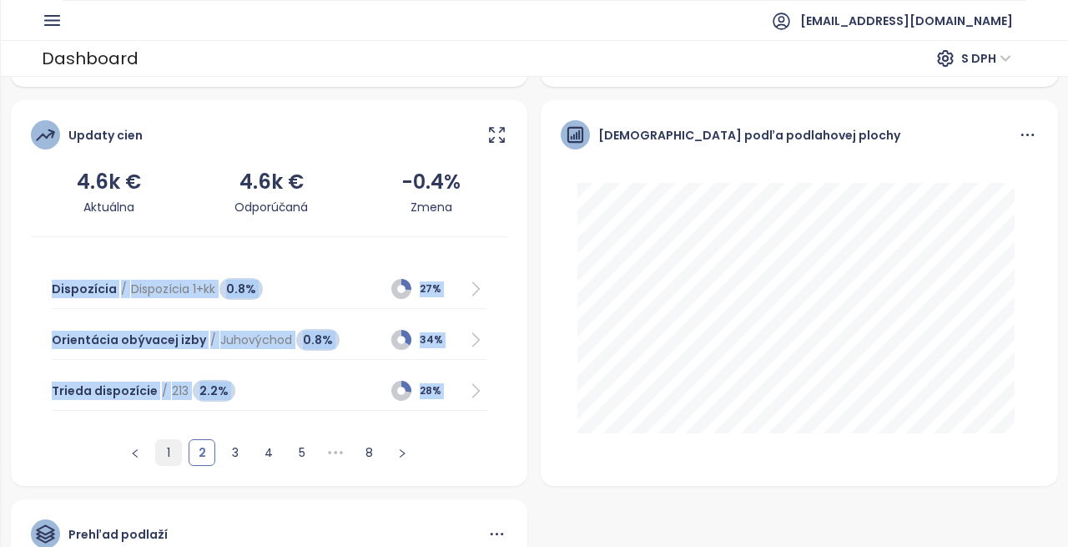
click at [163, 443] on link "1" at bounding box center [168, 452] width 25 height 25
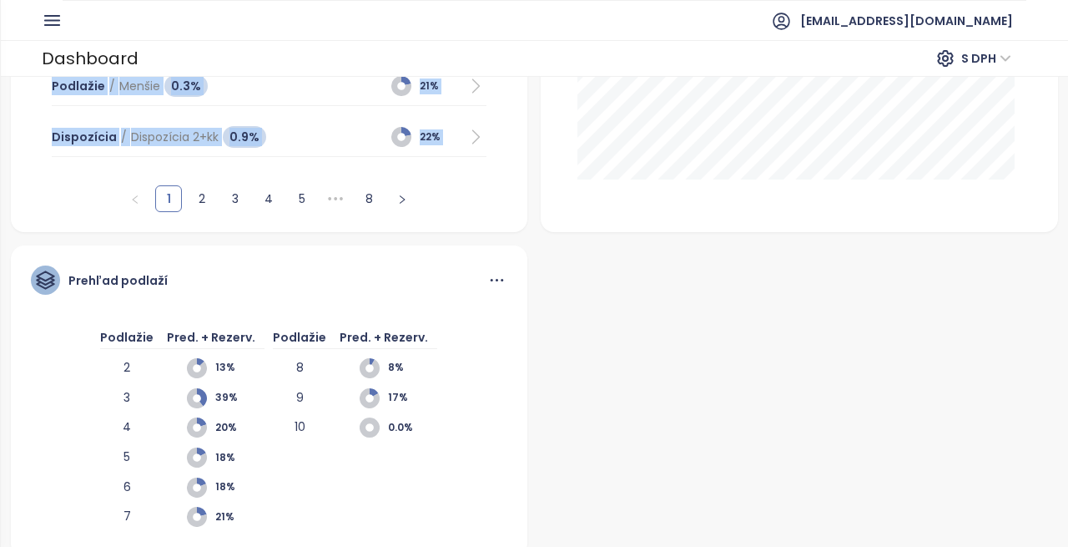
scroll to position [1029, 0]
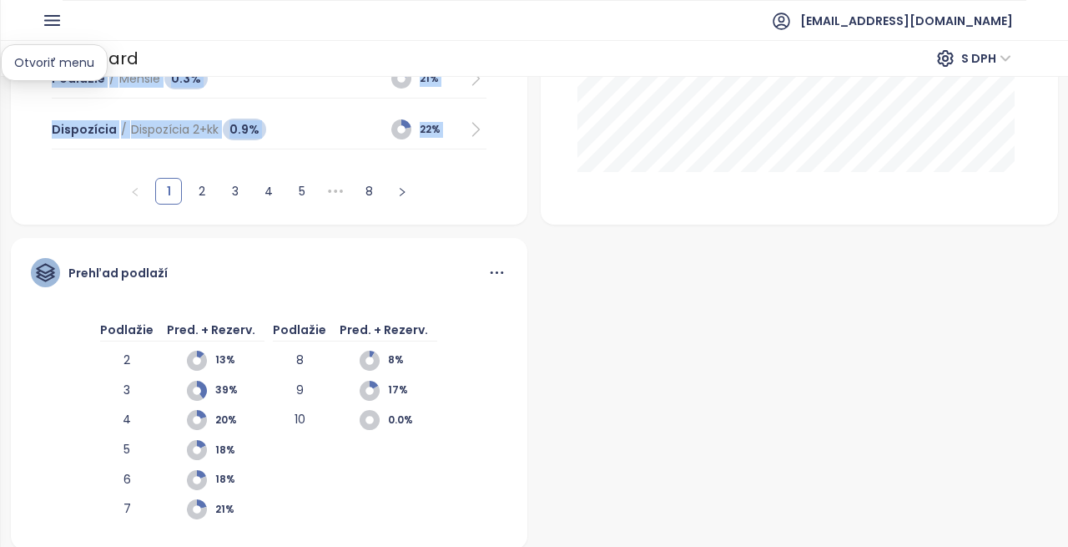
click at [58, 20] on icon "button" at bounding box center [52, 20] width 14 height 9
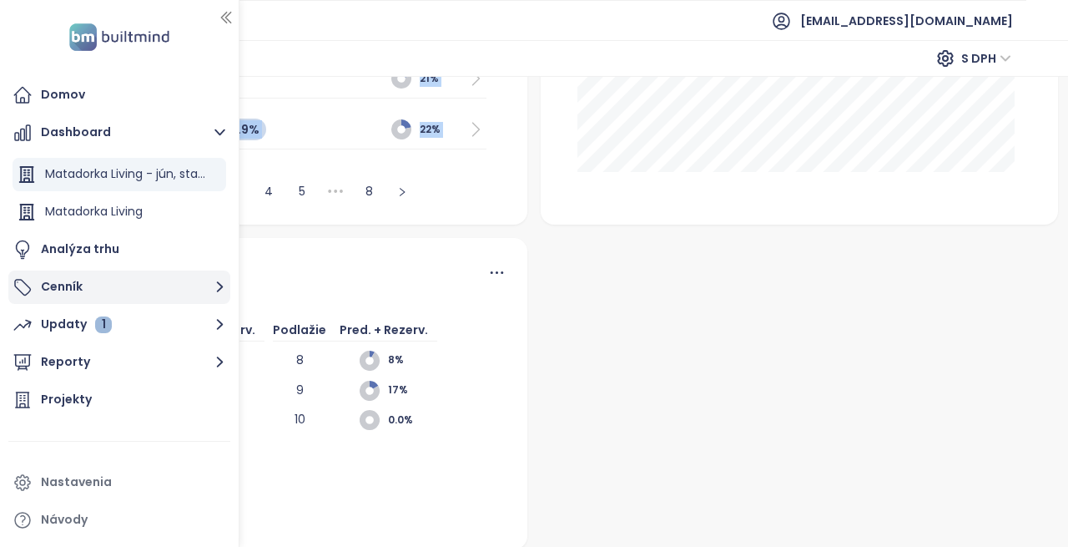
click at [78, 281] on button "Cenník" at bounding box center [119, 286] width 222 height 33
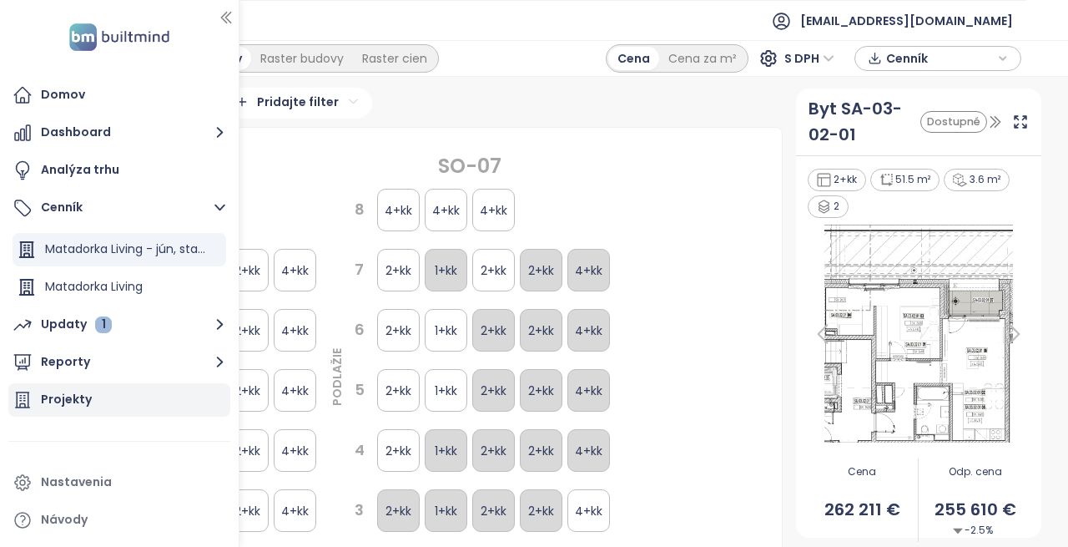
click at [66, 403] on div "Projekty" at bounding box center [66, 399] width 51 height 21
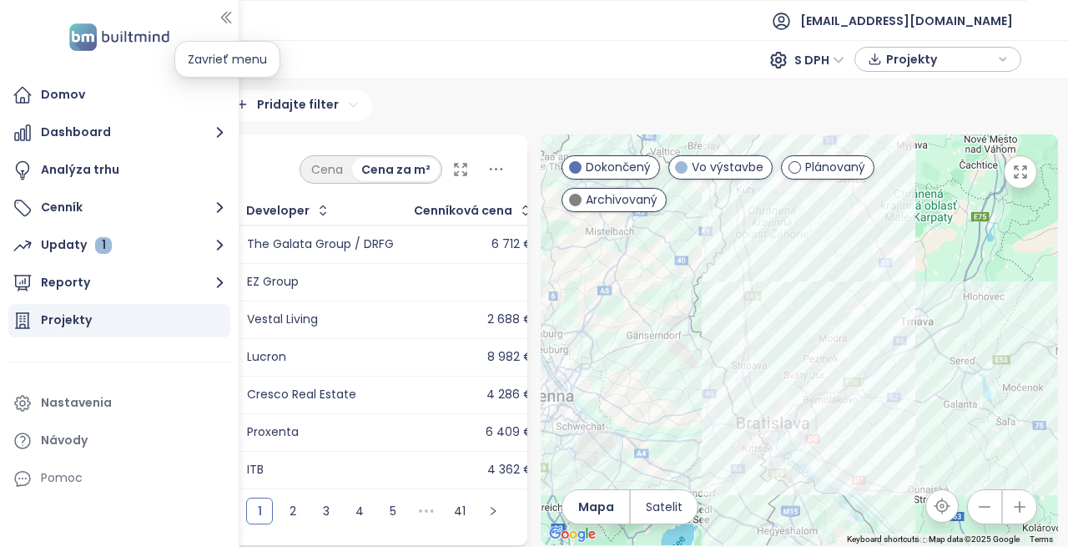
click at [223, 22] on icon "button" at bounding box center [226, 17] width 17 height 17
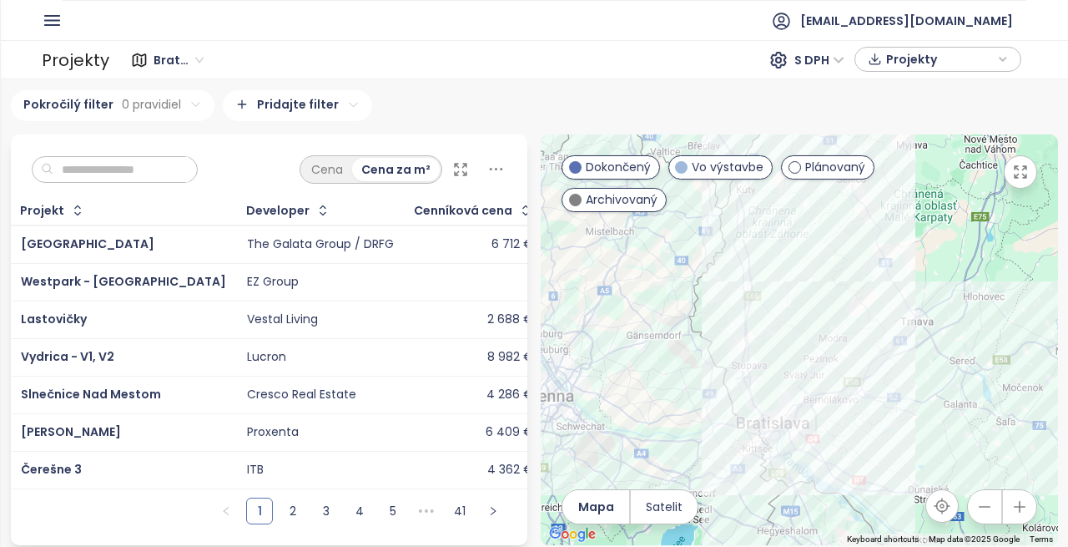
click at [95, 160] on input "text" at bounding box center [120, 169] width 135 height 25
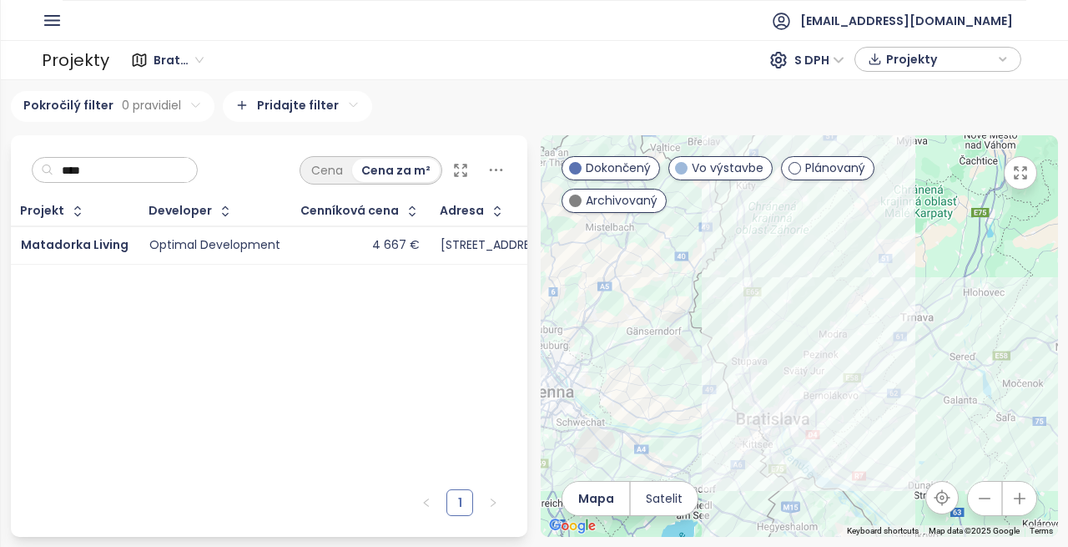
type input "****"
click at [132, 245] on td "Matadorka Living" at bounding box center [75, 245] width 129 height 38
click at [100, 246] on span "Matadorka Living" at bounding box center [75, 244] width 108 height 17
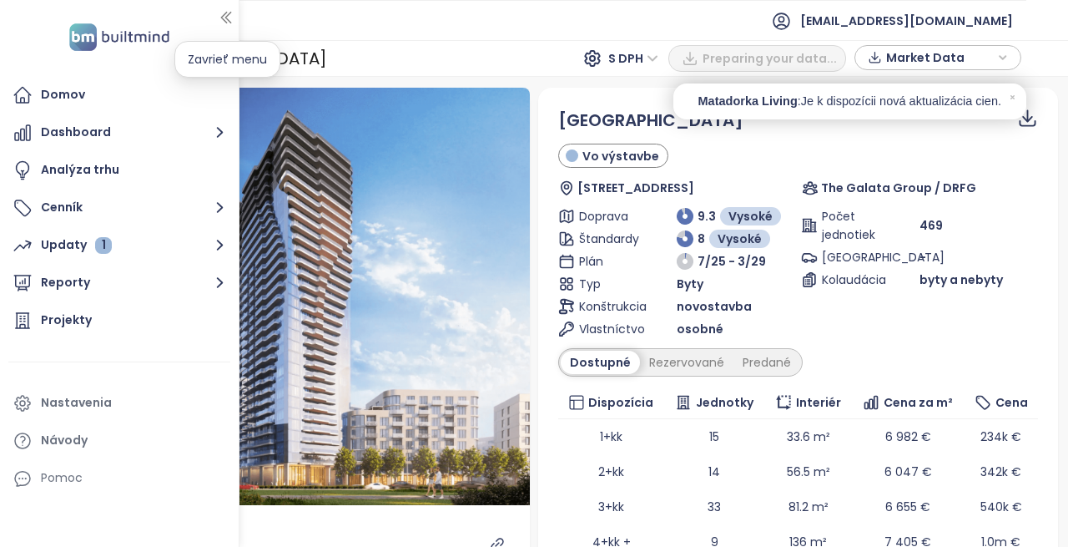
click at [224, 13] on icon "button" at bounding box center [226, 17] width 17 height 17
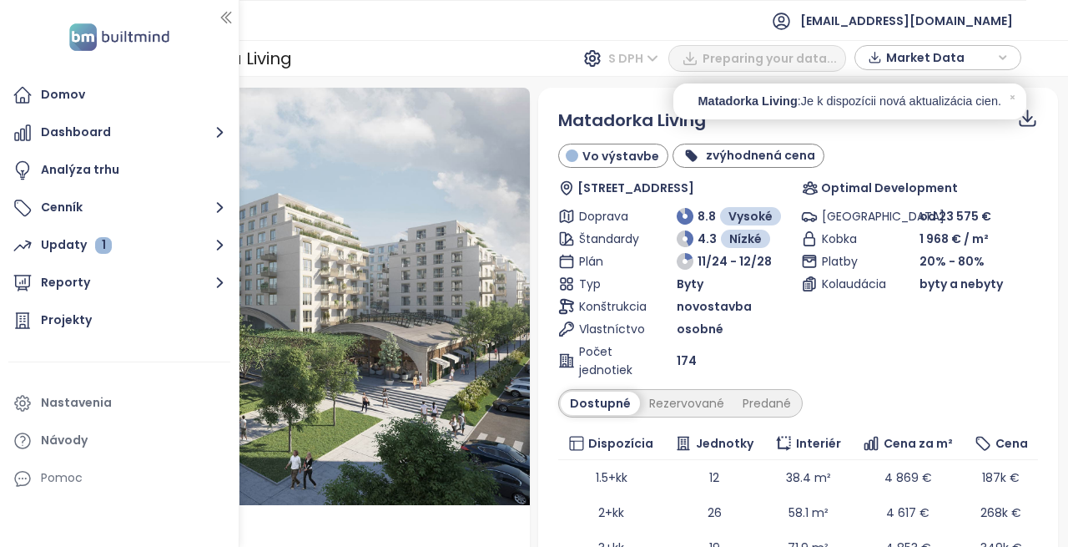
click at [659, 51] on span "S DPH" at bounding box center [633, 58] width 50 height 25
click at [643, 109] on div "Bez DPH" at bounding box center [646, 118] width 46 height 18
click at [224, 21] on icon "button" at bounding box center [226, 17] width 17 height 17
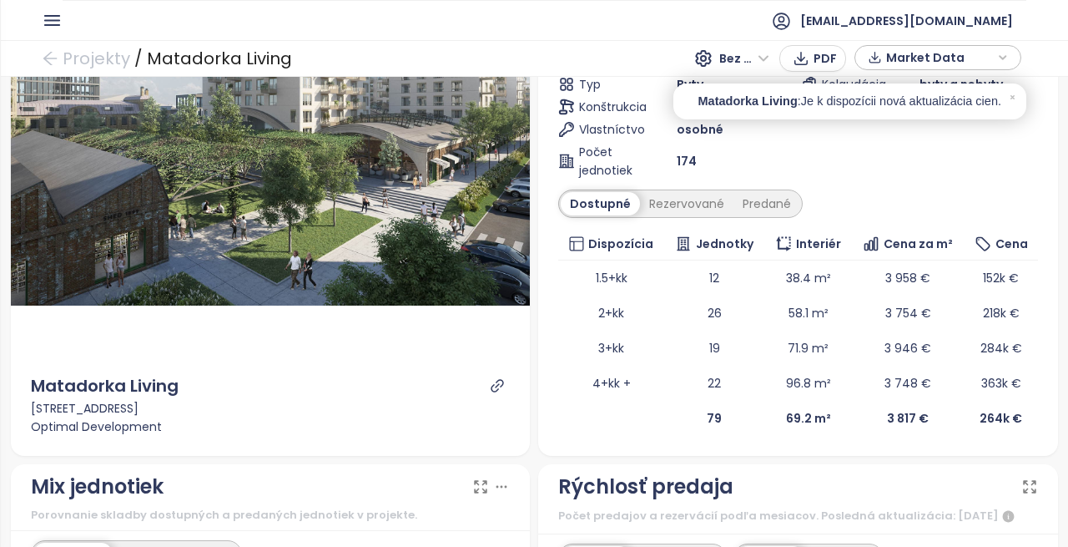
scroll to position [200, 0]
